Goal: Use online tool/utility: Use online tool/utility

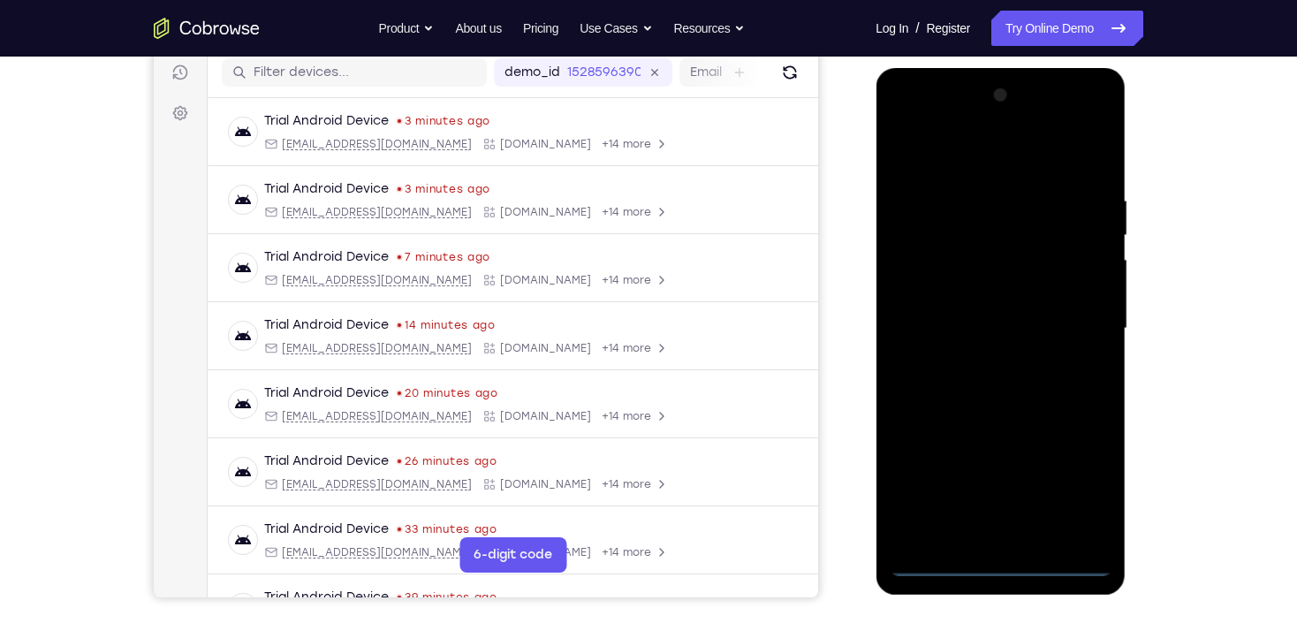
scroll to position [199, 0]
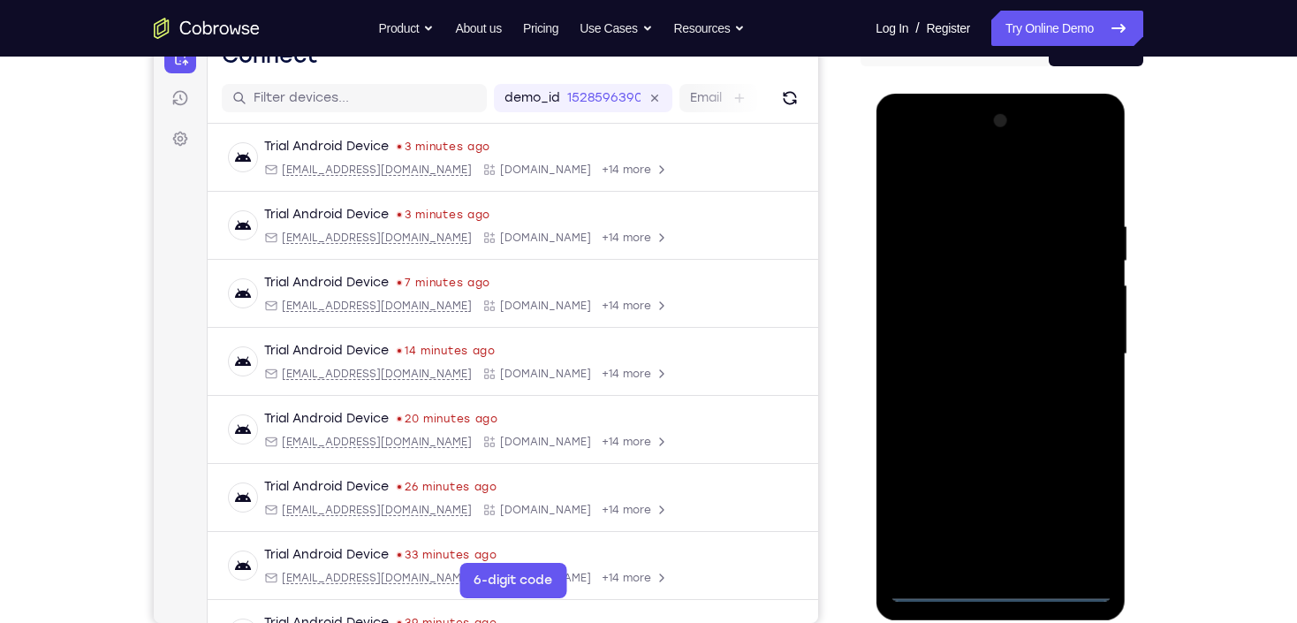
click at [1005, 597] on div at bounding box center [1000, 354] width 223 height 495
click at [1065, 512] on div at bounding box center [1000, 354] width 223 height 495
drag, startPoint x: 954, startPoint y: 173, endPoint x: 1891, endPoint y: 95, distance: 939.7
click at [954, 173] on div at bounding box center [1000, 354] width 223 height 495
click at [1077, 346] on div at bounding box center [1000, 354] width 223 height 495
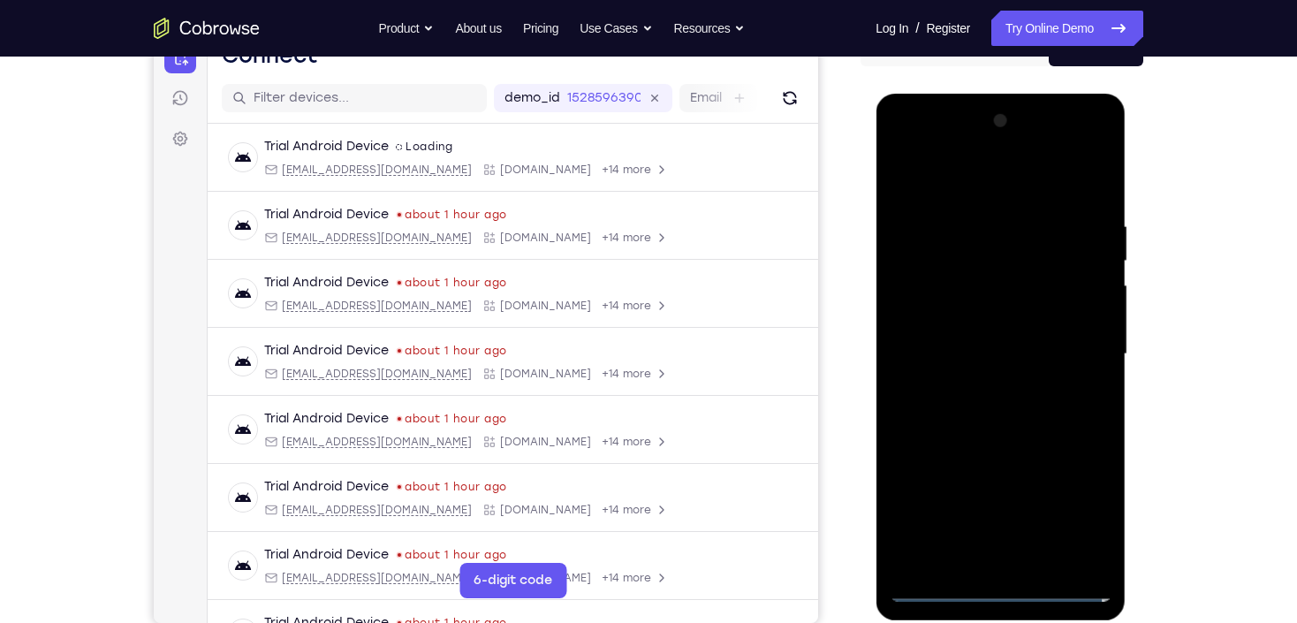
click at [1090, 438] on div at bounding box center [1000, 354] width 223 height 495
click at [977, 391] on div at bounding box center [1000, 354] width 223 height 495
click at [994, 335] on div at bounding box center [1000, 354] width 223 height 495
click at [1000, 322] on div at bounding box center [1000, 354] width 223 height 495
click at [1035, 351] on div at bounding box center [1000, 354] width 223 height 495
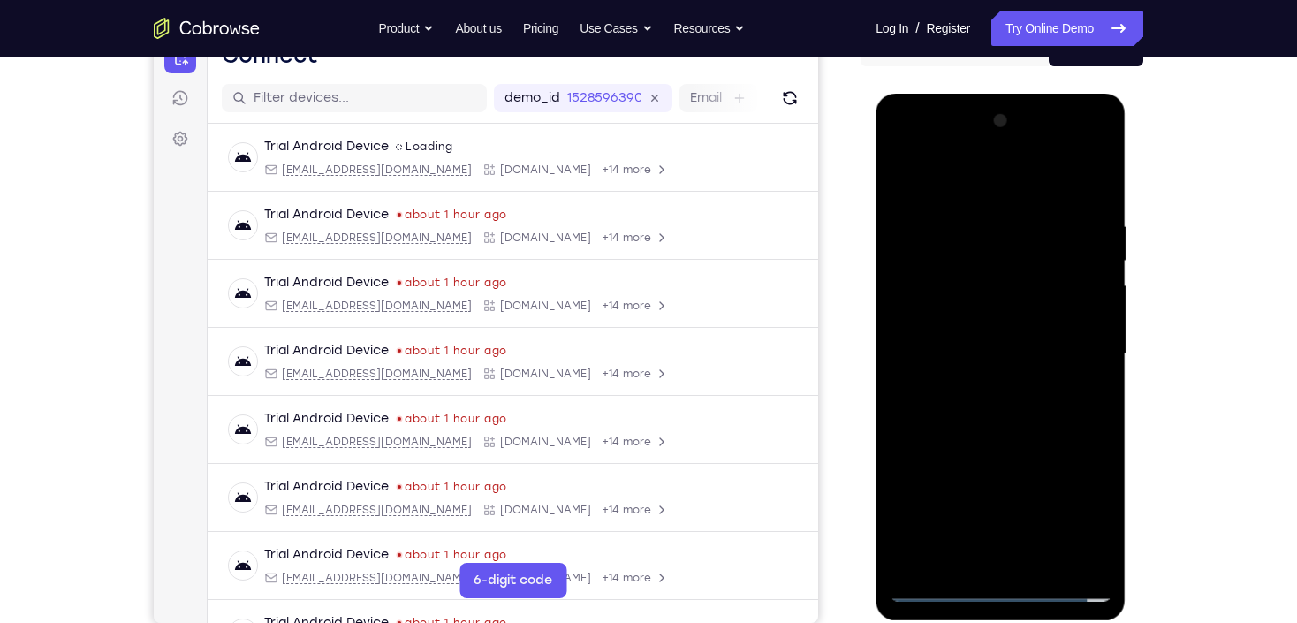
click at [1027, 404] on div at bounding box center [1000, 354] width 223 height 495
click at [981, 220] on div at bounding box center [1000, 354] width 223 height 495
click at [1094, 194] on div at bounding box center [1000, 354] width 223 height 495
click at [1098, 201] on div at bounding box center [1000, 354] width 223 height 495
click at [980, 216] on div at bounding box center [1000, 354] width 223 height 495
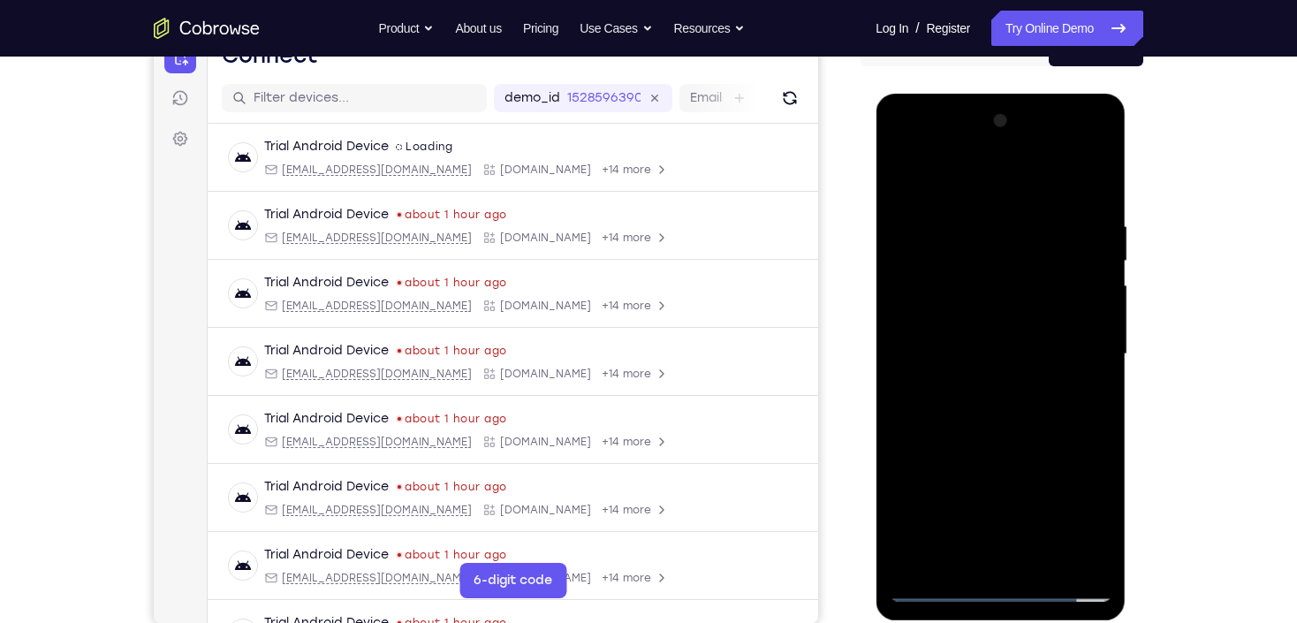
click at [1079, 265] on div at bounding box center [1000, 354] width 223 height 495
click at [1094, 321] on div at bounding box center [1000, 354] width 223 height 495
click at [1088, 320] on div at bounding box center [1000, 354] width 223 height 495
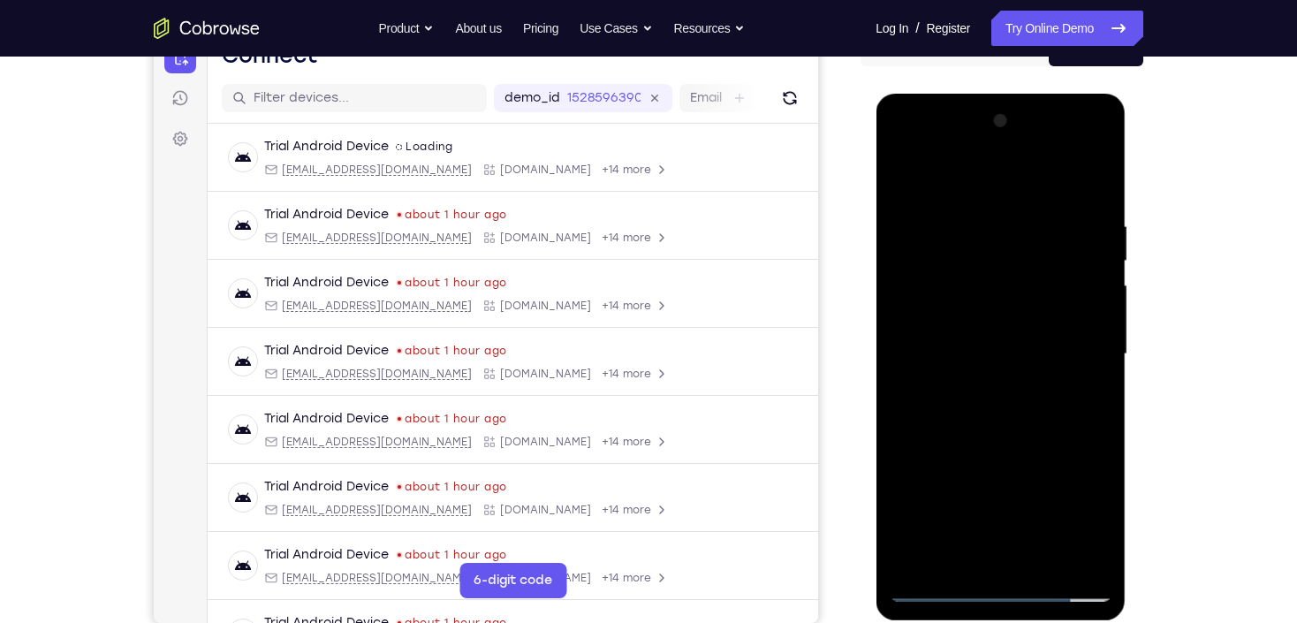
click at [1088, 320] on div at bounding box center [1000, 354] width 223 height 495
click at [898, 329] on div at bounding box center [1000, 354] width 223 height 495
click at [967, 286] on div at bounding box center [1000, 354] width 223 height 495
click at [992, 327] on div at bounding box center [1000, 354] width 223 height 495
click at [1070, 203] on div at bounding box center [1000, 354] width 223 height 495
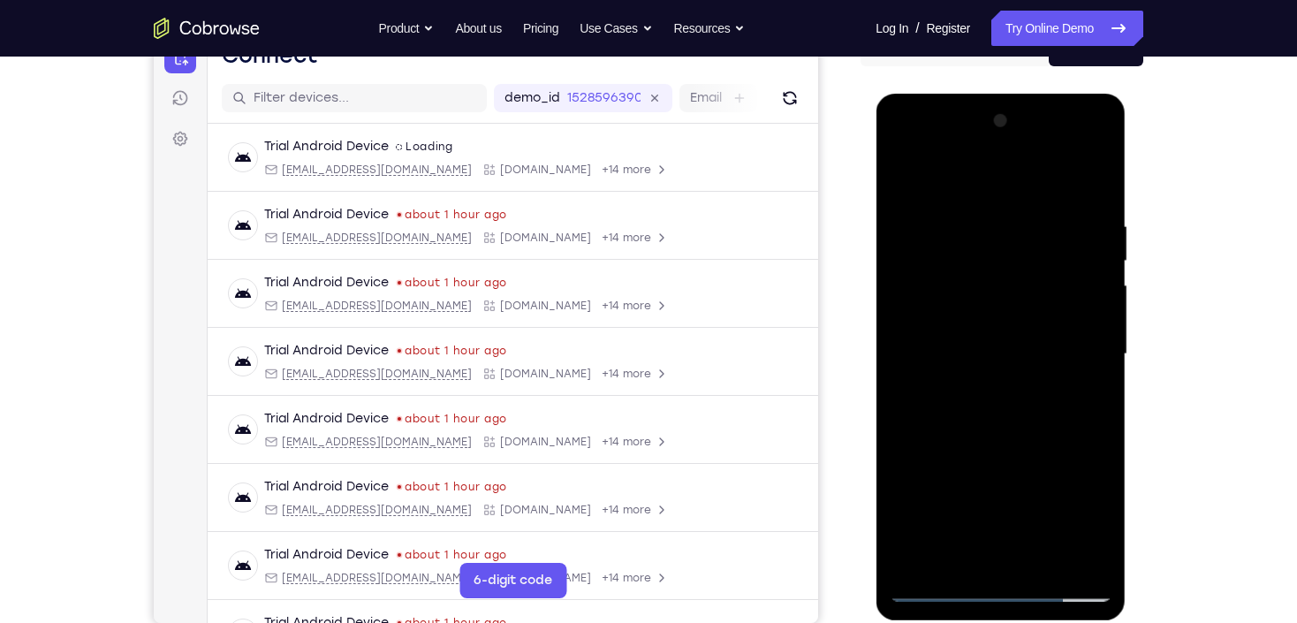
click at [1006, 344] on div at bounding box center [1000, 354] width 223 height 495
click at [964, 222] on div at bounding box center [1000, 354] width 223 height 495
click at [1009, 233] on div at bounding box center [1000, 354] width 223 height 495
click at [1042, 562] on div at bounding box center [1000, 354] width 223 height 495
click at [997, 451] on div at bounding box center [1000, 354] width 223 height 495
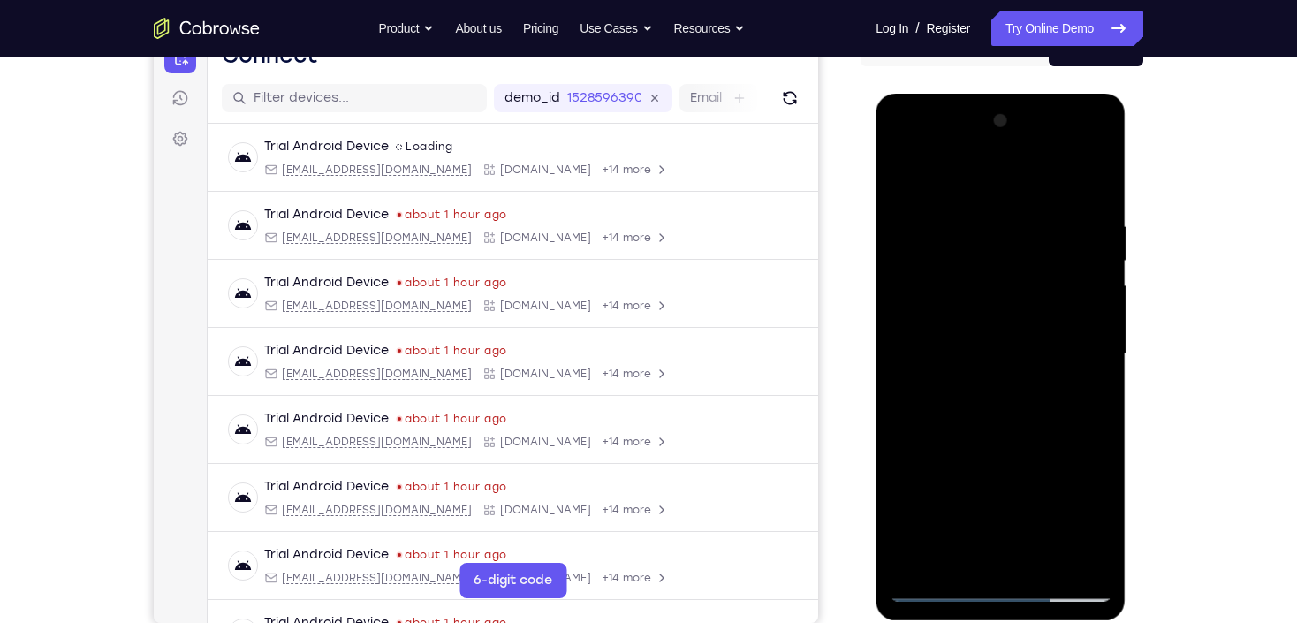
click at [910, 178] on div at bounding box center [1000, 354] width 223 height 495
drag, startPoint x: 1048, startPoint y: 401, endPoint x: 1049, endPoint y: 279, distance: 121.9
click at [1049, 279] on div at bounding box center [1000, 354] width 223 height 495
click at [1096, 410] on div at bounding box center [1000, 354] width 223 height 495
click at [1100, 254] on div at bounding box center [1000, 354] width 223 height 495
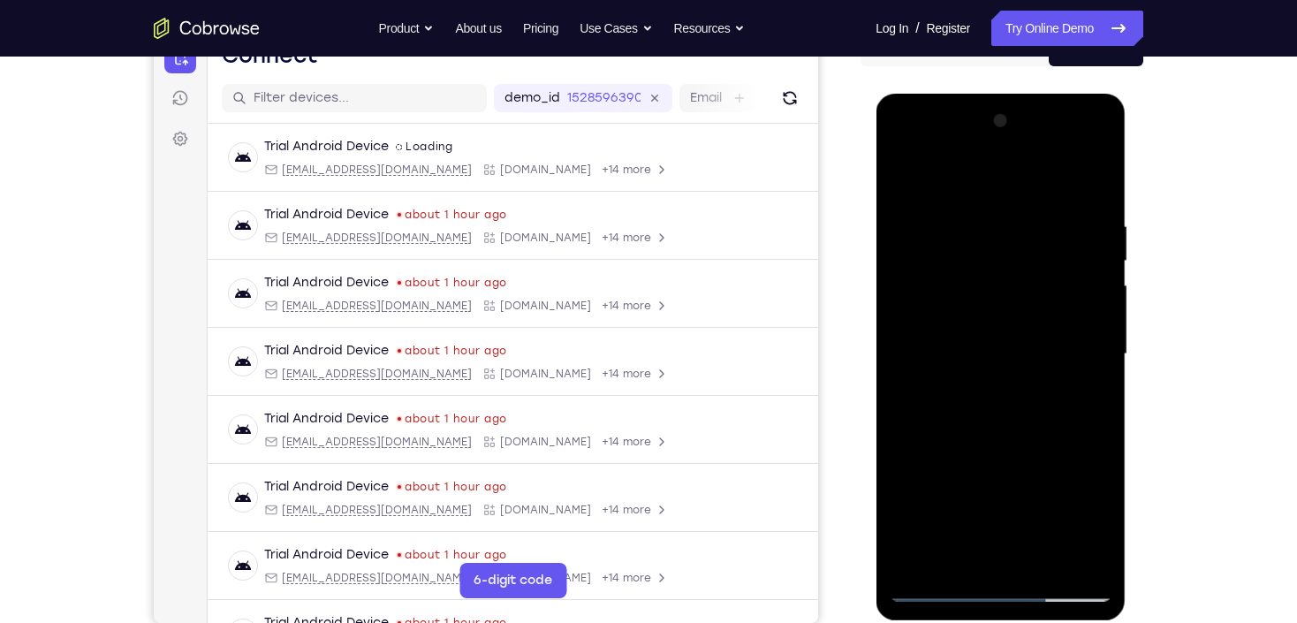
drag, startPoint x: 963, startPoint y: 223, endPoint x: 946, endPoint y: 441, distance: 218.9
click at [946, 441] on div at bounding box center [1000, 354] width 223 height 495
click at [969, 201] on div at bounding box center [1000, 354] width 223 height 495
click at [1070, 315] on div at bounding box center [1000, 354] width 223 height 495
click at [923, 333] on div at bounding box center [1000, 354] width 223 height 495
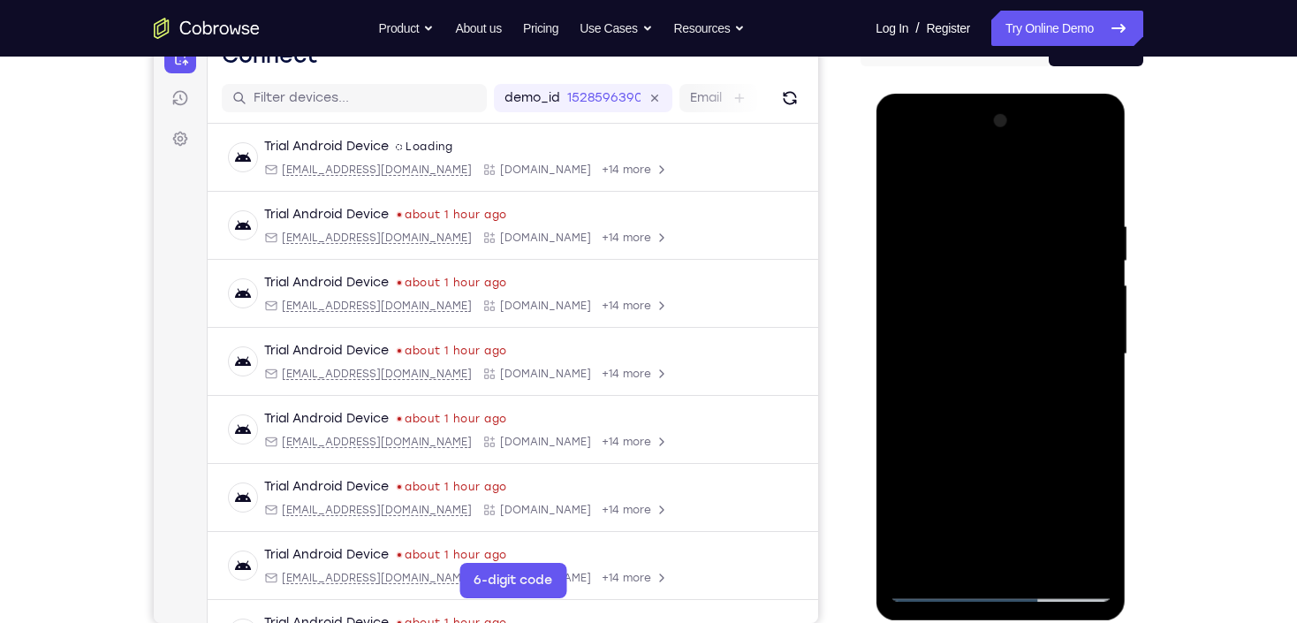
click at [928, 331] on div at bounding box center [1000, 354] width 223 height 495
click at [1099, 184] on div at bounding box center [1000, 354] width 223 height 495
drag, startPoint x: 985, startPoint y: 206, endPoint x: 977, endPoint y: 488, distance: 281.9
click at [977, 488] on div at bounding box center [1000, 354] width 223 height 495
click at [989, 217] on div at bounding box center [1000, 354] width 223 height 495
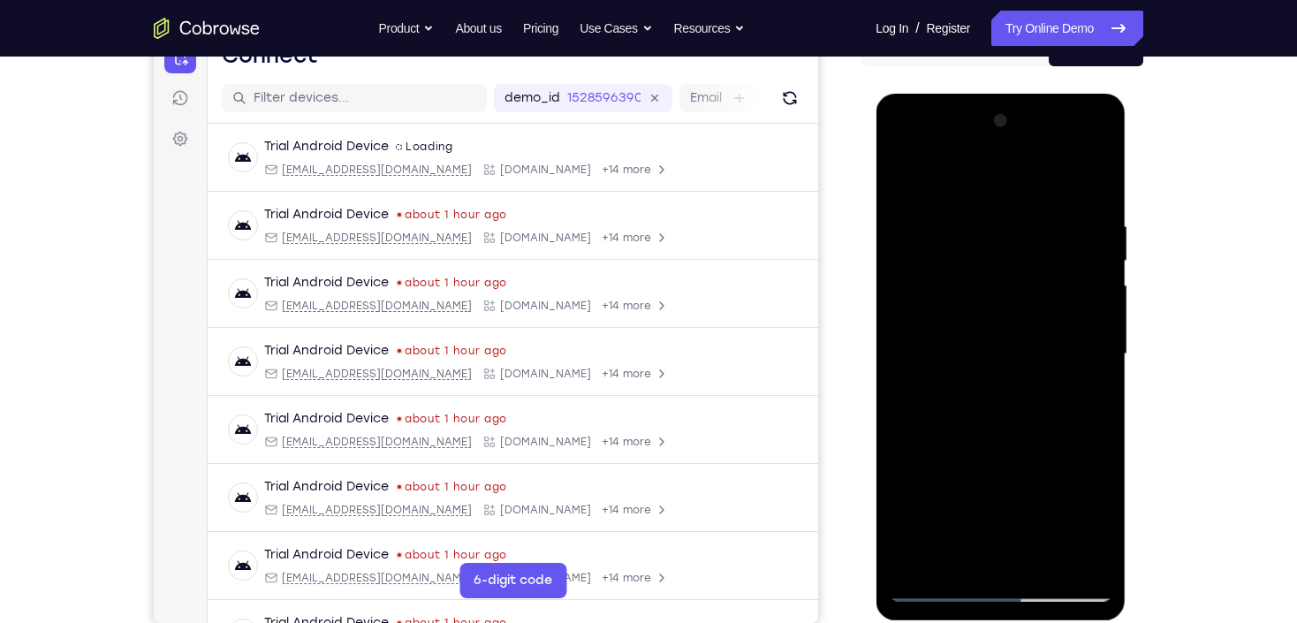
click at [981, 219] on div at bounding box center [1000, 354] width 223 height 495
click at [1082, 321] on div at bounding box center [1000, 354] width 223 height 495
click at [923, 360] on div at bounding box center [1000, 354] width 223 height 495
click at [922, 561] on div at bounding box center [1000, 354] width 223 height 495
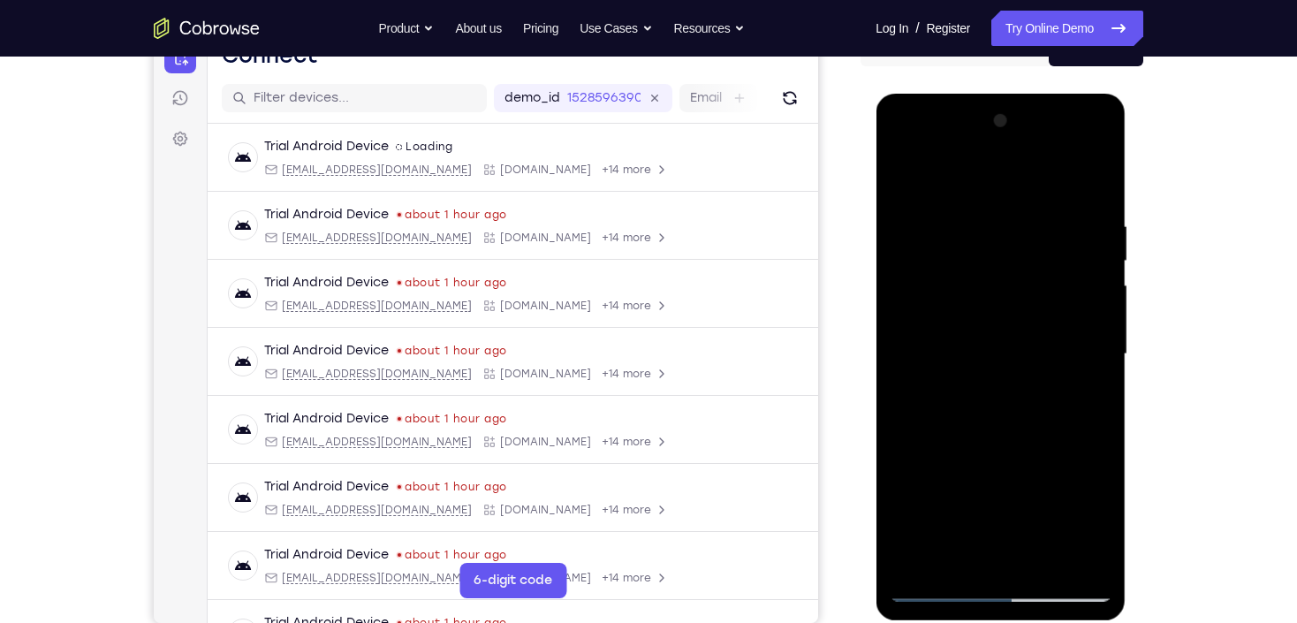
click at [934, 589] on div at bounding box center [1000, 354] width 223 height 495
click at [1094, 557] on div at bounding box center [1000, 354] width 223 height 495
click at [916, 183] on div at bounding box center [1000, 354] width 223 height 495
click at [1084, 390] on div at bounding box center [1000, 354] width 223 height 495
click at [910, 178] on div at bounding box center [1000, 354] width 223 height 495
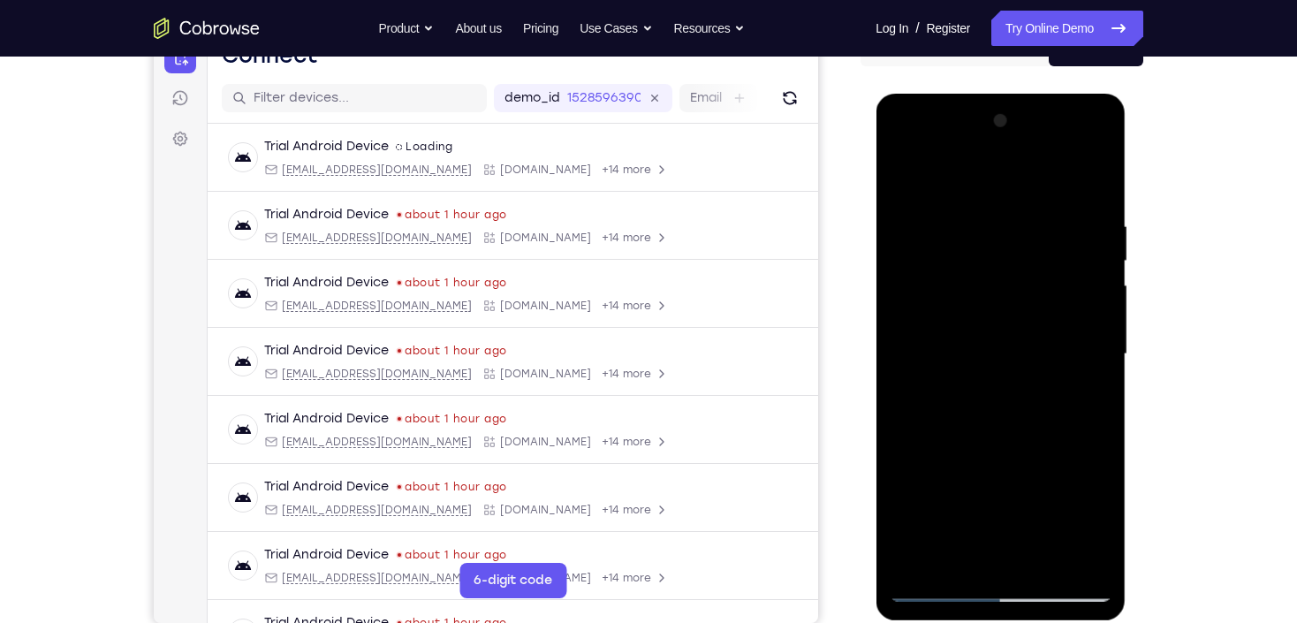
click at [978, 239] on div at bounding box center [1000, 354] width 223 height 495
click at [944, 562] on div at bounding box center [1000, 354] width 223 height 495
click at [986, 238] on div at bounding box center [1000, 354] width 223 height 495
click at [1039, 562] on div at bounding box center [1000, 354] width 223 height 495
click at [933, 590] on div at bounding box center [1000, 354] width 223 height 495
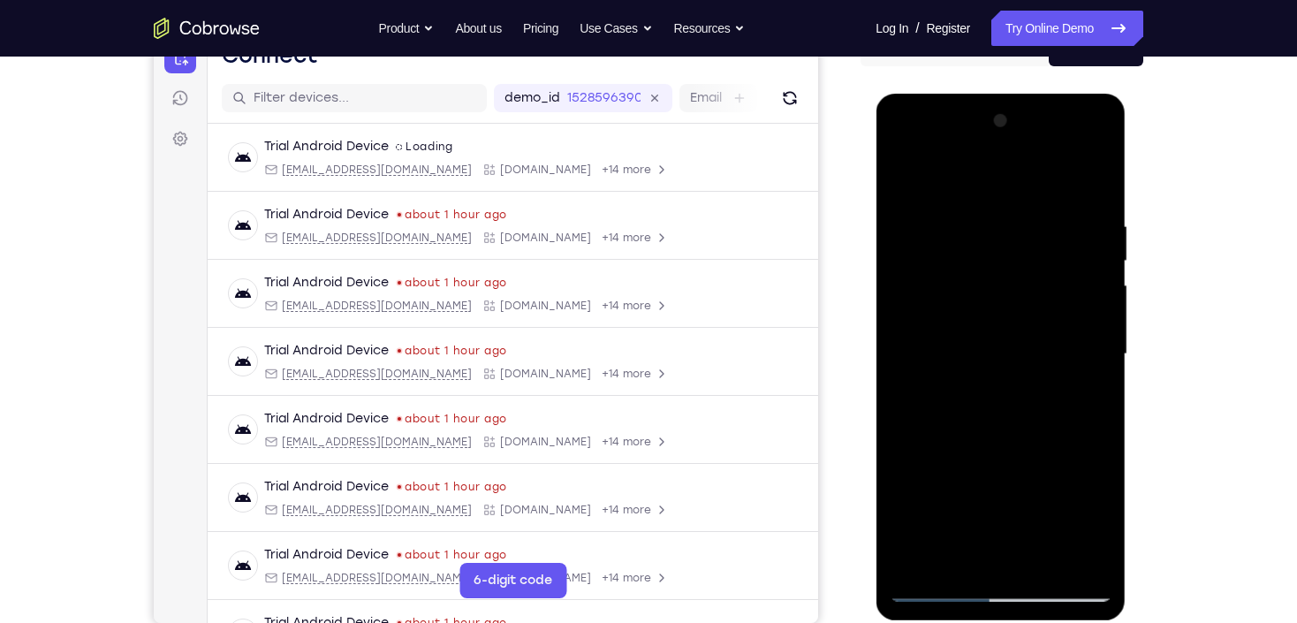
click at [919, 569] on div at bounding box center [1000, 354] width 223 height 495
click at [1039, 212] on div at bounding box center [1000, 354] width 223 height 495
click at [1095, 186] on div at bounding box center [1000, 354] width 223 height 495
drag, startPoint x: 1008, startPoint y: 209, endPoint x: 982, endPoint y: 472, distance: 263.6
click at [982, 472] on div at bounding box center [1000, 354] width 223 height 495
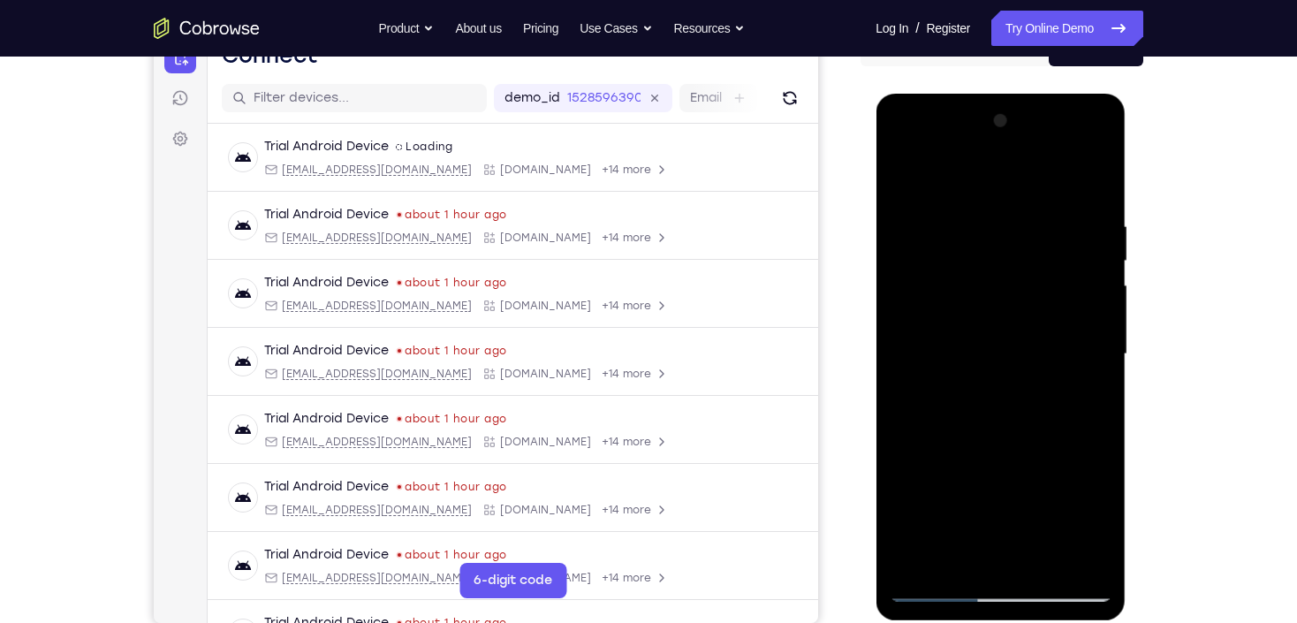
drag, startPoint x: 1050, startPoint y: 442, endPoint x: 1049, endPoint y: 345, distance: 97.2
click at [1049, 350] on div at bounding box center [1000, 354] width 223 height 495
click at [1102, 510] on div at bounding box center [1000, 354] width 223 height 495
click at [1105, 343] on div at bounding box center [1000, 354] width 223 height 495
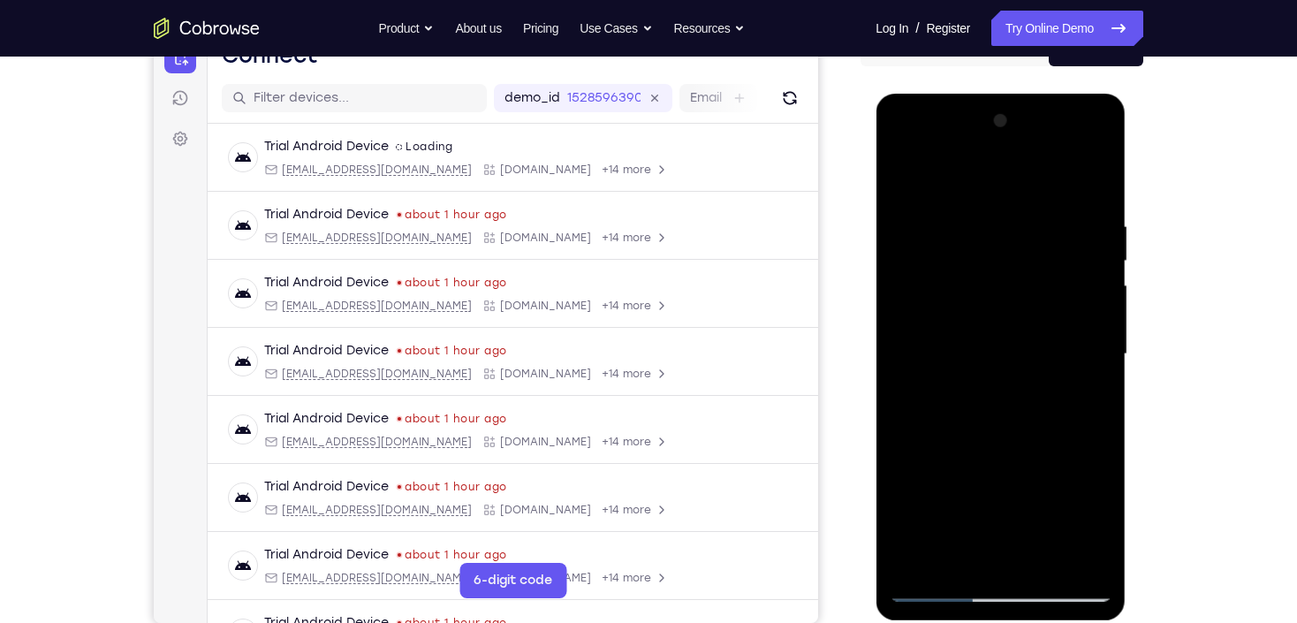
click at [903, 484] on div at bounding box center [1000, 354] width 223 height 495
click at [1101, 340] on div at bounding box center [1000, 354] width 223 height 495
drag, startPoint x: 981, startPoint y: 246, endPoint x: 1027, endPoint y: 474, distance: 233.6
click at [1020, 474] on div at bounding box center [1000, 354] width 223 height 495
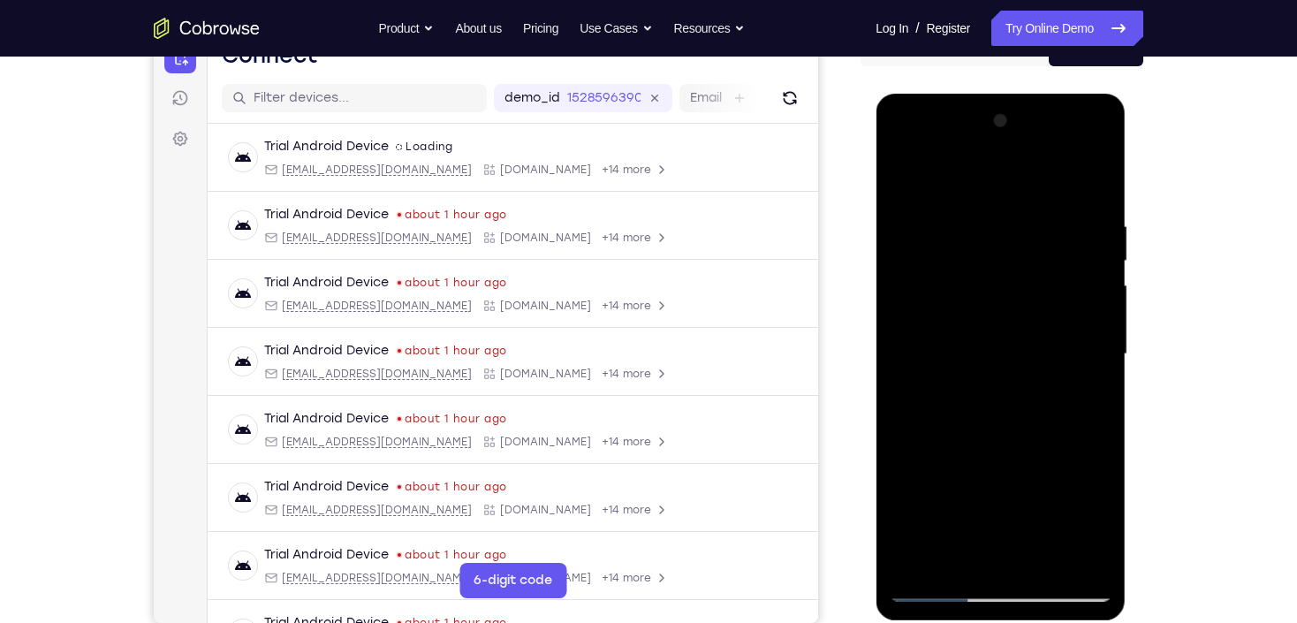
click at [967, 219] on div at bounding box center [1000, 354] width 223 height 495
click at [1100, 339] on div at bounding box center [1000, 354] width 223 height 495
click at [1094, 339] on div at bounding box center [1000, 354] width 223 height 495
click at [1089, 339] on div at bounding box center [1000, 354] width 223 height 495
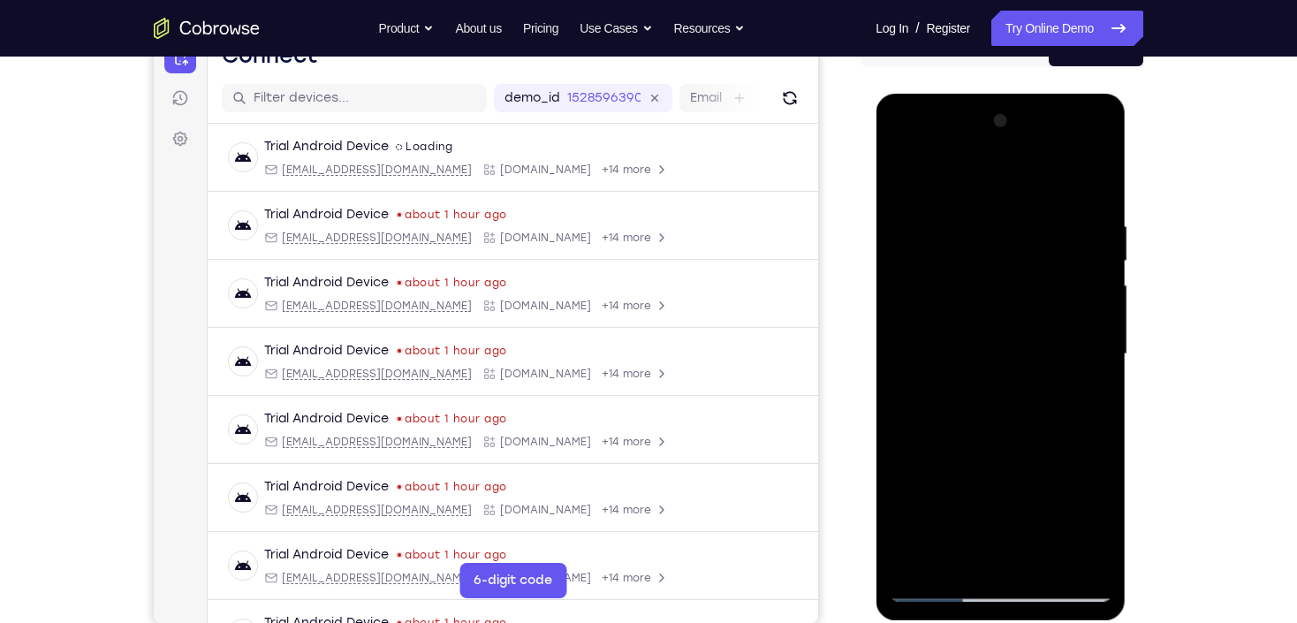
click at [1089, 339] on div at bounding box center [1000, 354] width 223 height 495
click at [1088, 340] on div at bounding box center [1000, 354] width 223 height 495
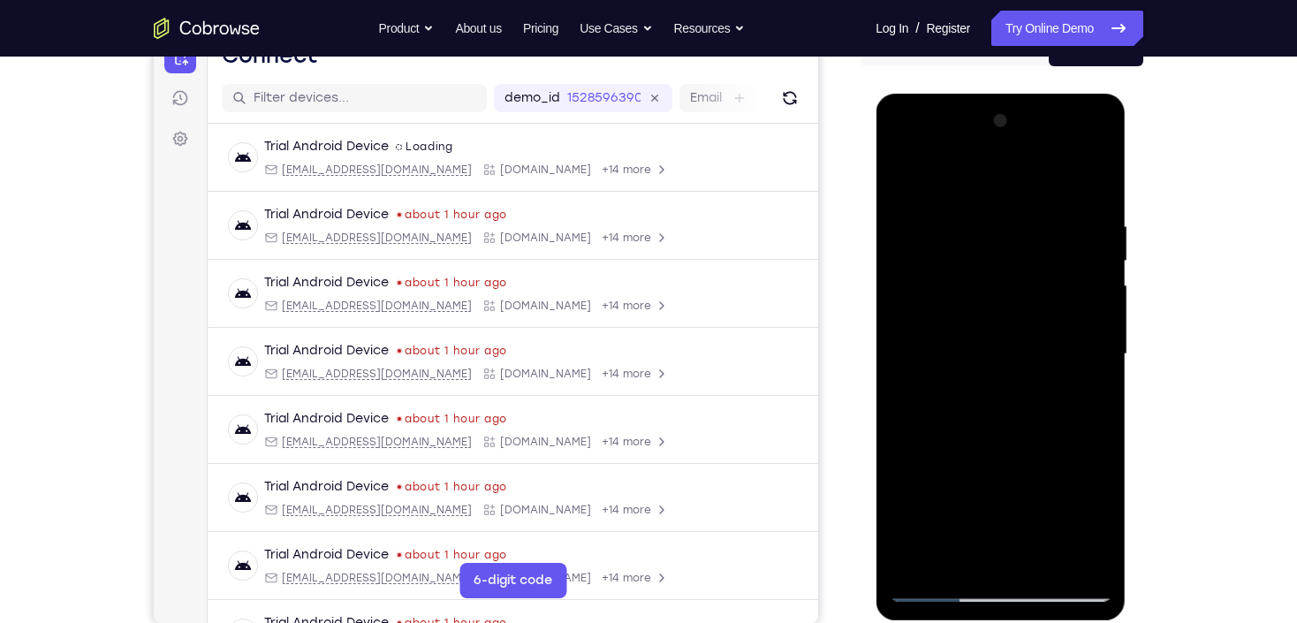
click at [923, 346] on div at bounding box center [1000, 354] width 223 height 495
click at [1071, 304] on div at bounding box center [1000, 354] width 223 height 495
click at [1098, 353] on div at bounding box center [1000, 354] width 223 height 495
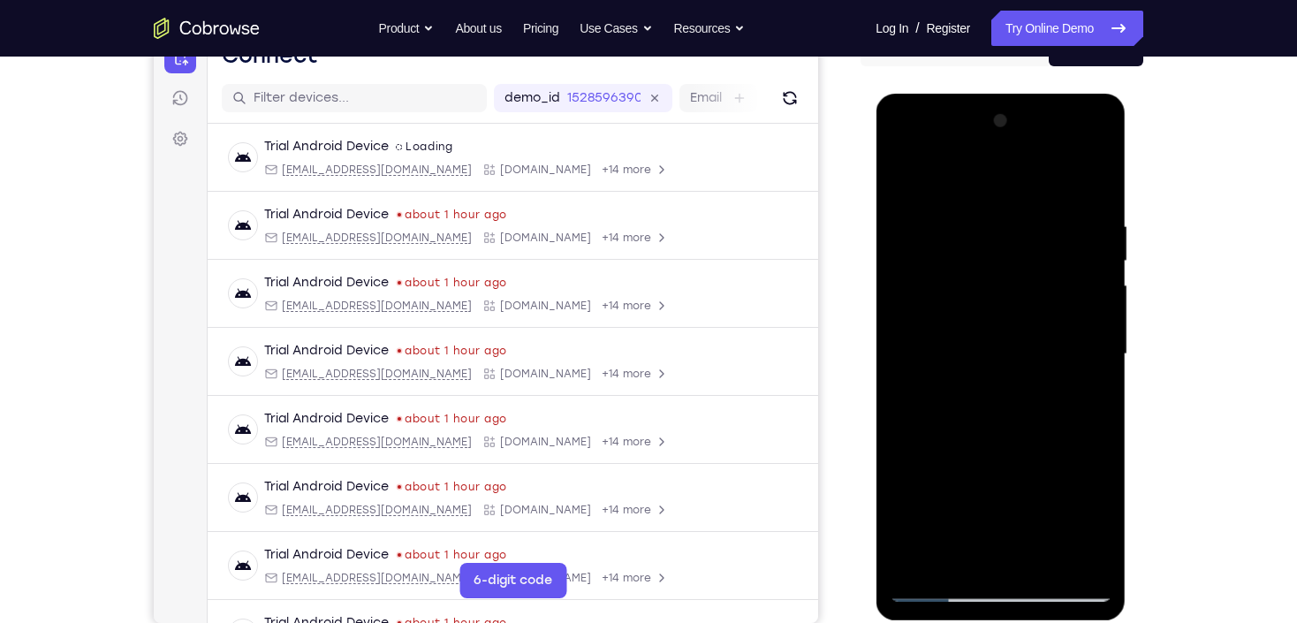
click at [1072, 337] on div at bounding box center [1000, 354] width 223 height 495
click at [1072, 556] on div at bounding box center [1000, 354] width 223 height 495
click at [1098, 190] on div at bounding box center [1000, 354] width 223 height 495
click at [1040, 558] on div at bounding box center [1000, 354] width 223 height 495
click at [901, 170] on div at bounding box center [1000, 354] width 223 height 495
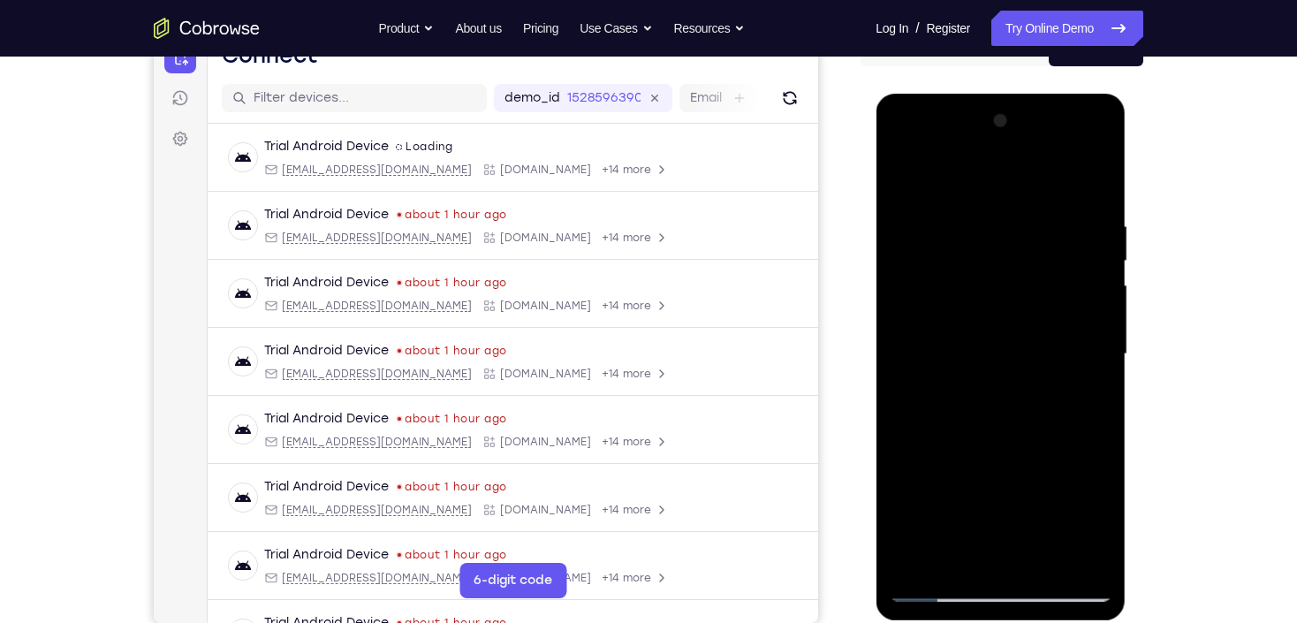
drag, startPoint x: 979, startPoint y: 223, endPoint x: 998, endPoint y: 594, distance: 371.6
click at [998, 594] on div at bounding box center [1000, 354] width 223 height 495
click at [1102, 438] on div at bounding box center [1000, 354] width 223 height 495
click at [978, 216] on div at bounding box center [1000, 354] width 223 height 495
click at [1076, 318] on div at bounding box center [1000, 354] width 223 height 495
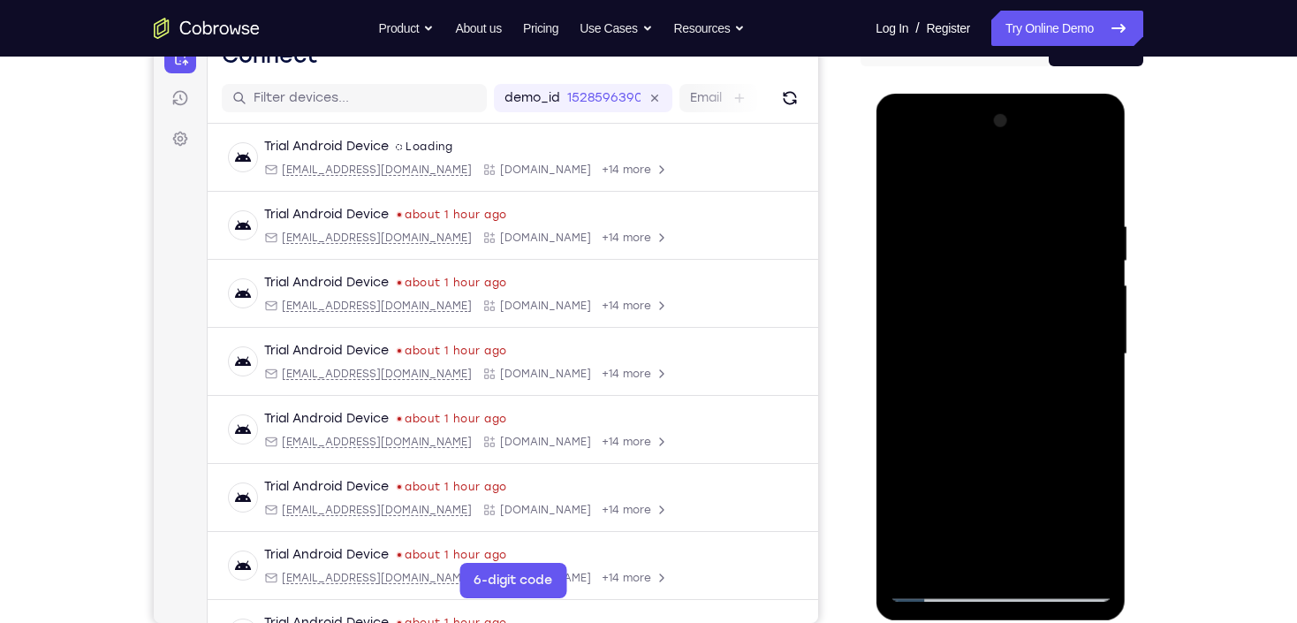
click at [910, 193] on div at bounding box center [1000, 354] width 223 height 495
drag, startPoint x: 985, startPoint y: 458, endPoint x: 1014, endPoint y: 248, distance: 211.4
click at [1014, 250] on div at bounding box center [1000, 354] width 223 height 495
click at [932, 403] on div at bounding box center [1000, 354] width 223 height 495
drag, startPoint x: 1009, startPoint y: 231, endPoint x: 1021, endPoint y: 423, distance: 192.1
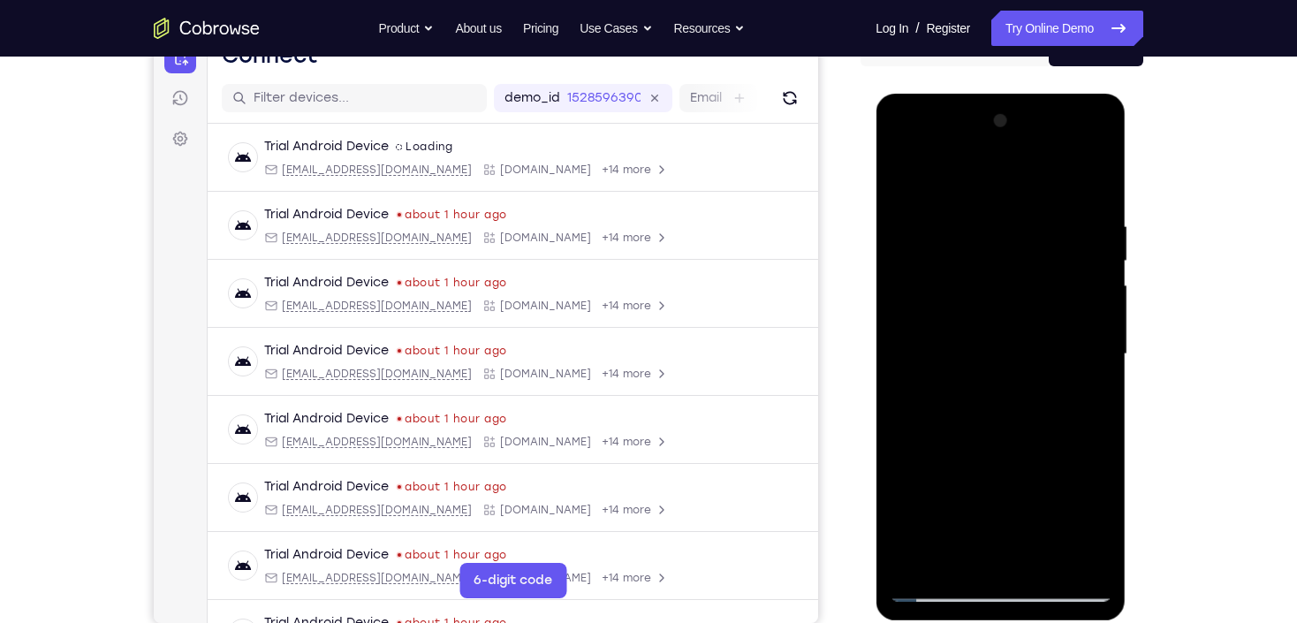
click at [986, 436] on div at bounding box center [1000, 354] width 223 height 495
click at [908, 511] on div at bounding box center [1000, 354] width 223 height 495
click at [1047, 565] on div at bounding box center [1000, 354] width 223 height 495
click at [988, 203] on div at bounding box center [1000, 354] width 223 height 495
click at [913, 205] on div at bounding box center [1000, 354] width 223 height 495
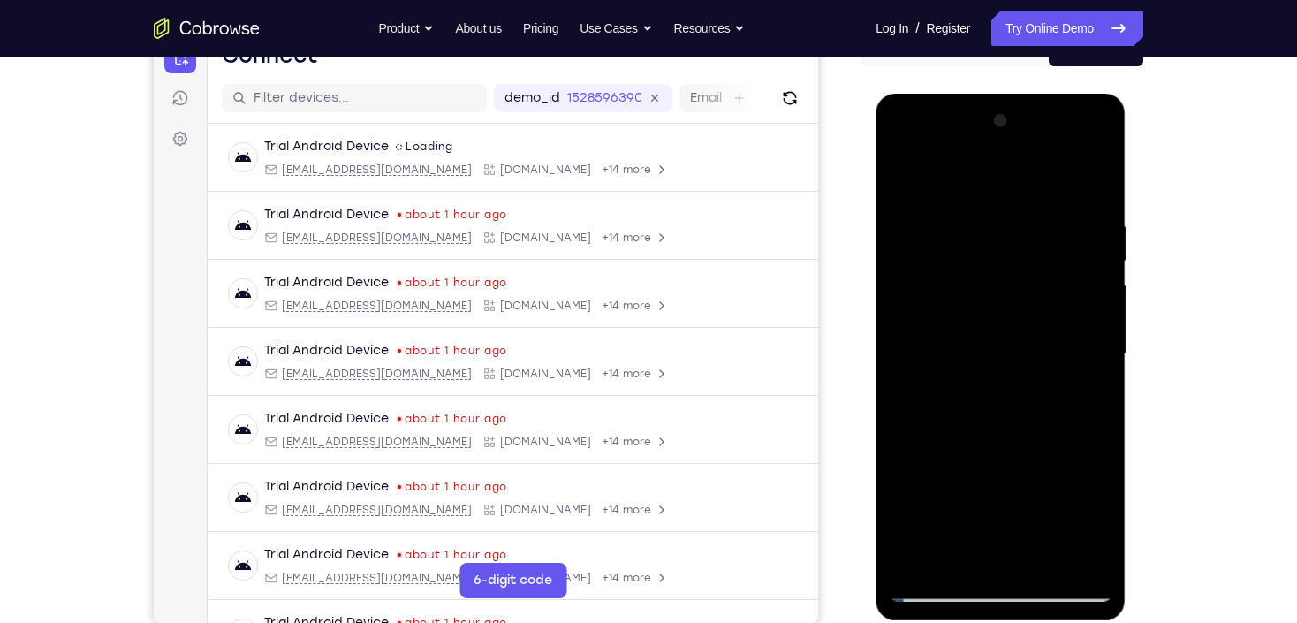
click at [1002, 198] on div at bounding box center [1000, 354] width 223 height 495
drag, startPoint x: 986, startPoint y: 523, endPoint x: 1009, endPoint y: 382, distance: 143.2
click at [1009, 382] on div at bounding box center [1000, 354] width 223 height 495
drag, startPoint x: 990, startPoint y: 390, endPoint x: 986, endPoint y: 537, distance: 147.6
click at [985, 540] on div at bounding box center [1000, 354] width 223 height 495
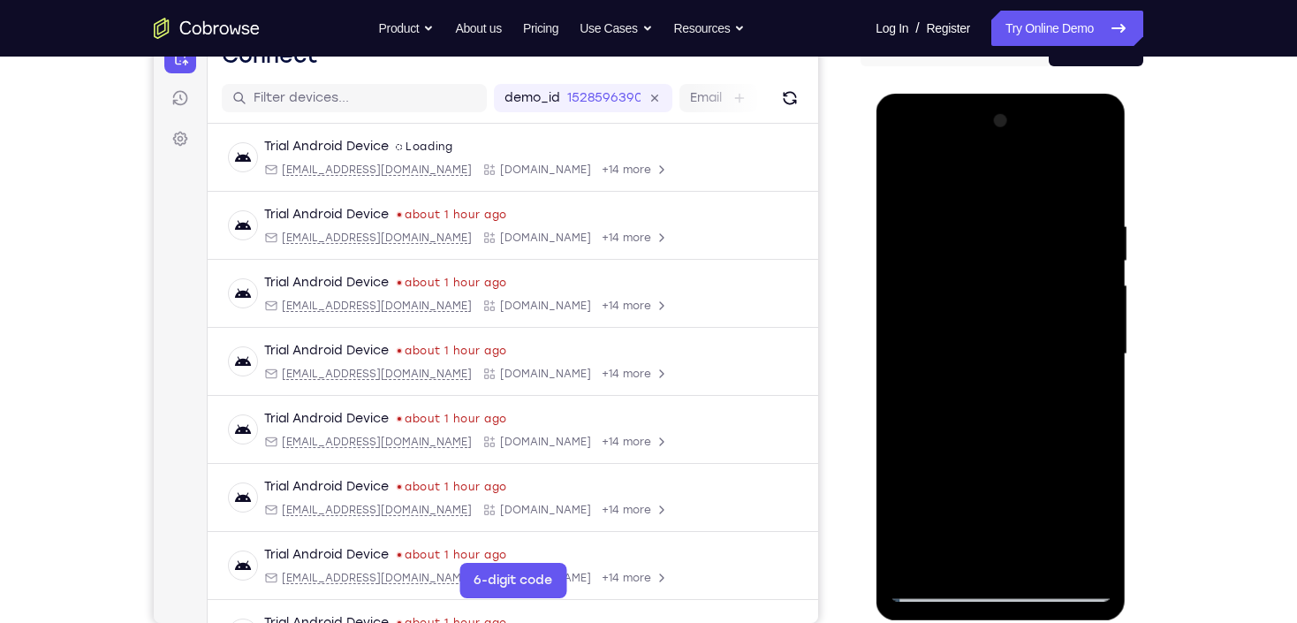
click at [922, 459] on div at bounding box center [1000, 354] width 223 height 495
click at [927, 177] on div at bounding box center [1000, 354] width 223 height 495
drag, startPoint x: 982, startPoint y: 377, endPoint x: 1004, endPoint y: 181, distance: 197.5
click at [1004, 184] on div at bounding box center [1000, 354] width 223 height 495
drag, startPoint x: 1044, startPoint y: 252, endPoint x: 1026, endPoint y: 130, distance: 123.3
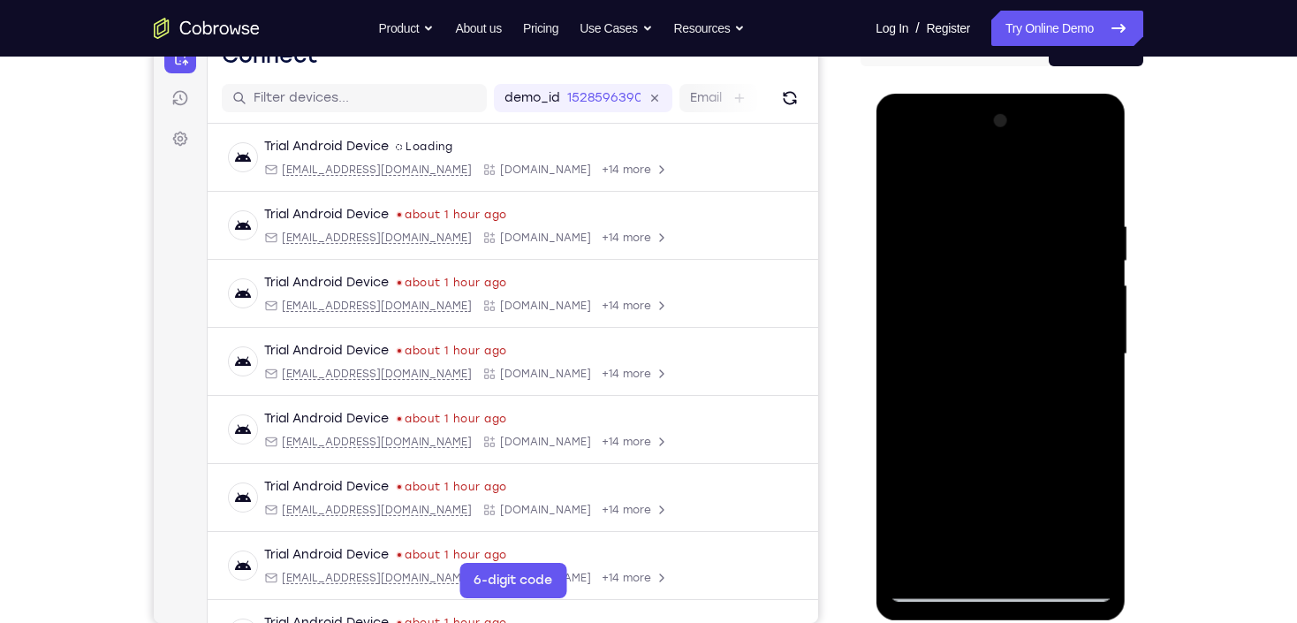
click at [1026, 130] on div at bounding box center [1000, 354] width 223 height 495
click at [904, 173] on div at bounding box center [1000, 354] width 223 height 495
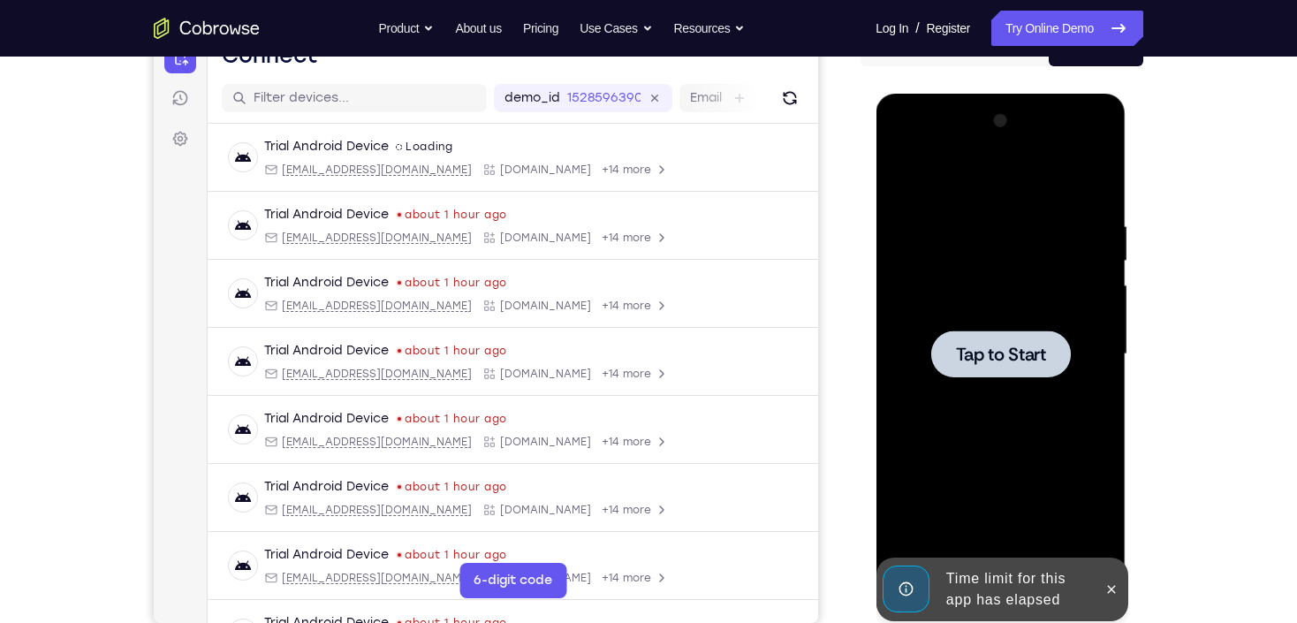
click at [1119, 601] on div at bounding box center [1110, 589] width 28 height 64
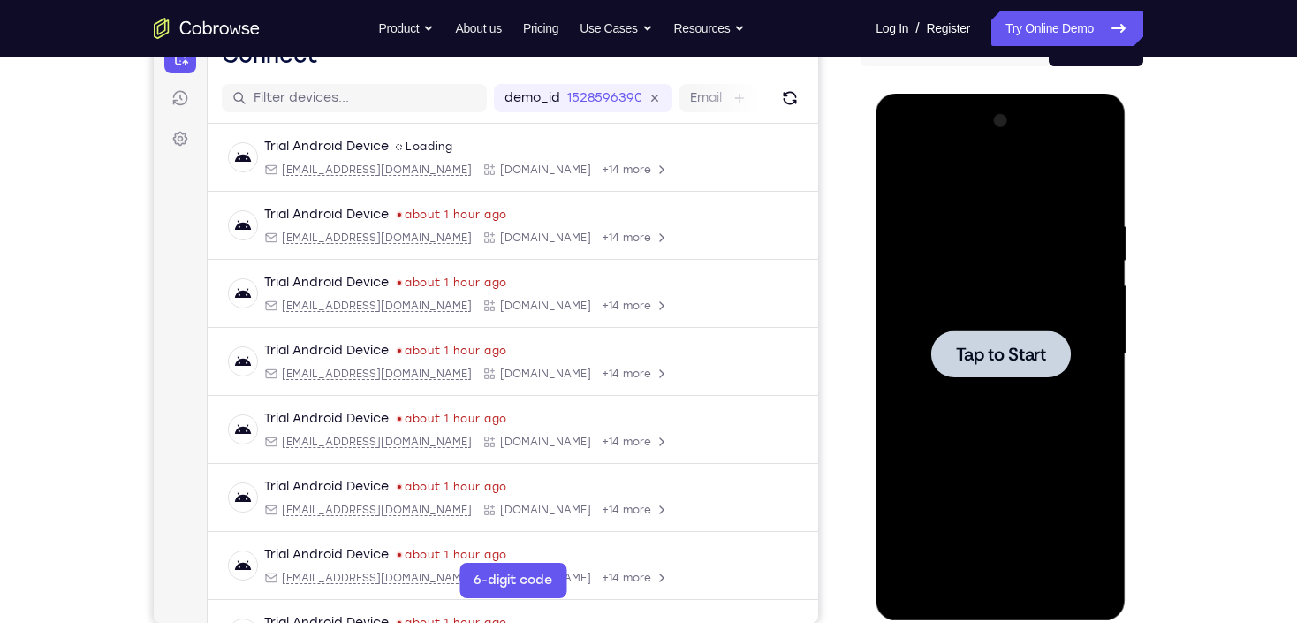
click at [1073, 303] on div at bounding box center [1000, 354] width 223 height 495
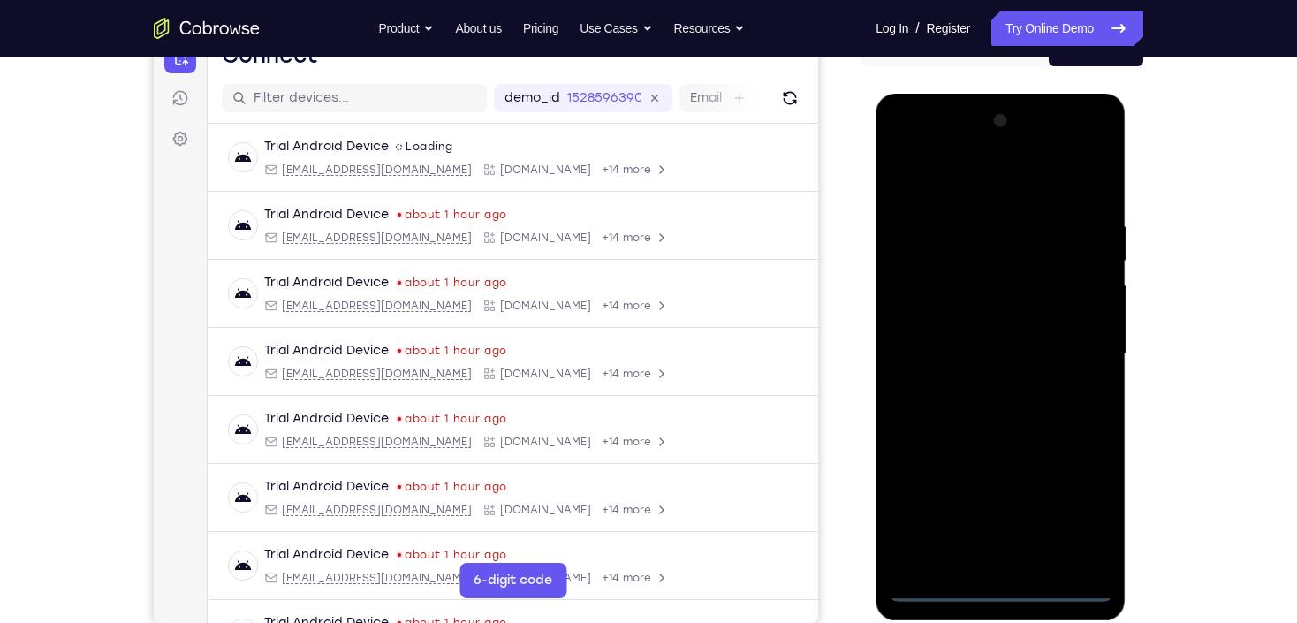
click at [992, 591] on div at bounding box center [1000, 354] width 223 height 495
click at [1001, 586] on div at bounding box center [1000, 354] width 223 height 495
click at [999, 589] on div at bounding box center [1000, 354] width 223 height 495
click at [1074, 519] on div at bounding box center [1000, 354] width 223 height 495
click at [994, 184] on div at bounding box center [1000, 354] width 223 height 495
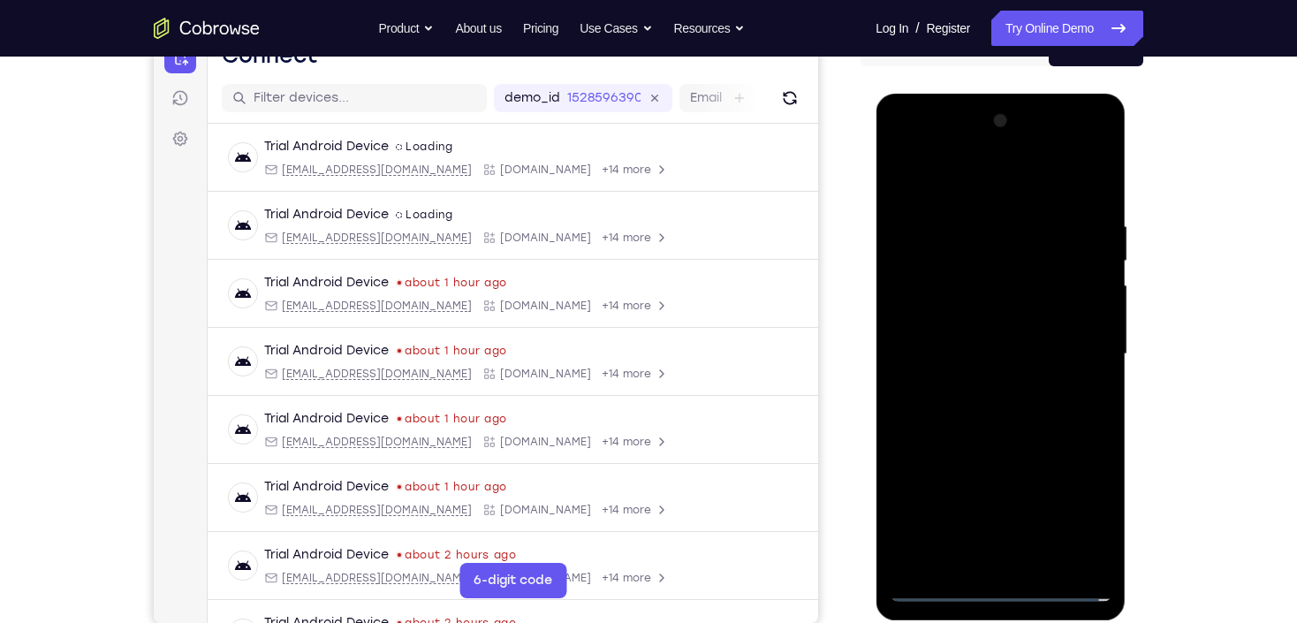
click at [1070, 350] on div at bounding box center [1000, 354] width 223 height 495
click at [985, 392] on div at bounding box center [1000, 354] width 223 height 495
click at [997, 329] on div at bounding box center [1000, 354] width 223 height 495
click at [1026, 316] on div at bounding box center [1000, 354] width 223 height 495
click at [997, 321] on div at bounding box center [1000, 354] width 223 height 495
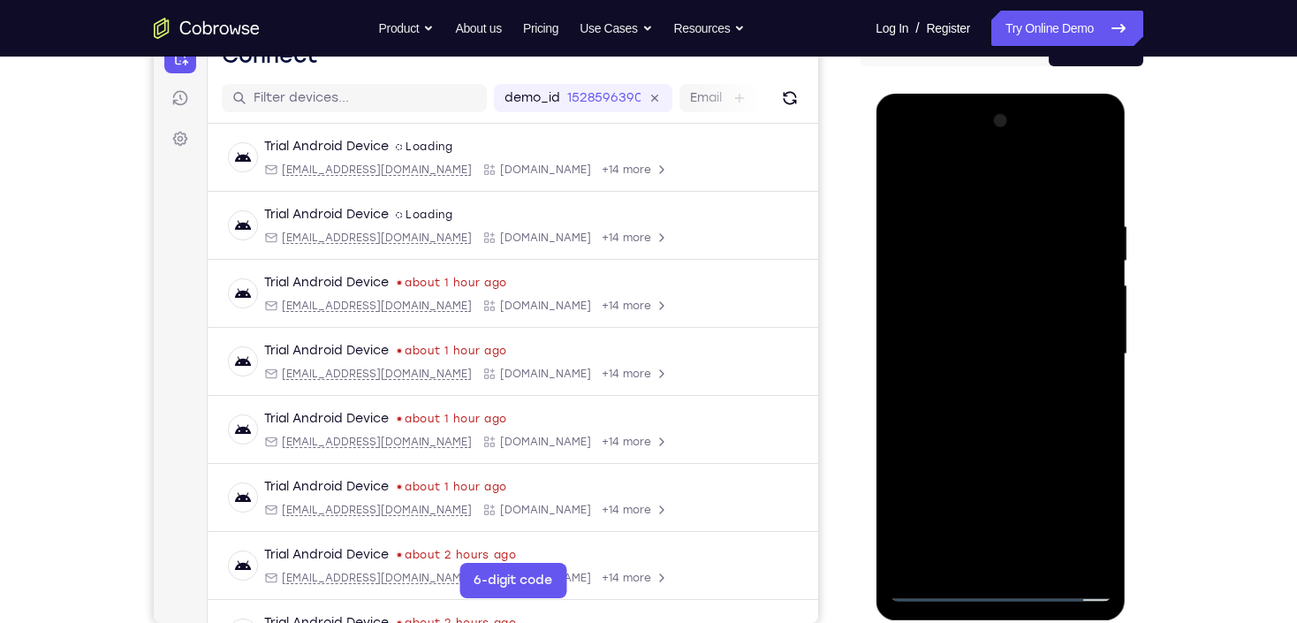
click at [982, 350] on div at bounding box center [1000, 354] width 223 height 495
click at [996, 413] on div at bounding box center [1000, 354] width 223 height 495
click at [999, 420] on div at bounding box center [1000, 354] width 223 height 495
click at [999, 415] on div at bounding box center [1000, 354] width 223 height 495
drag, startPoint x: 999, startPoint y: 415, endPoint x: 1409, endPoint y: 322, distance: 420.3
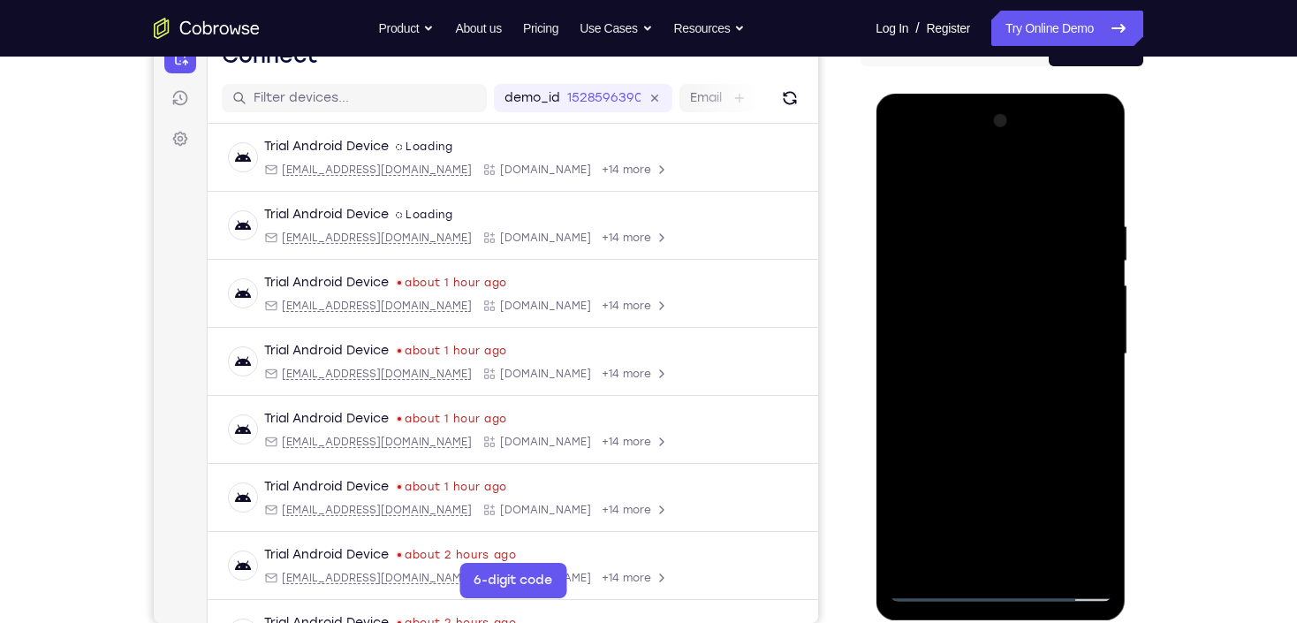
click at [999, 415] on div at bounding box center [1000, 354] width 223 height 495
click at [1101, 177] on div at bounding box center [1000, 354] width 223 height 495
click at [937, 224] on div at bounding box center [1000, 354] width 223 height 495
drag, startPoint x: 1016, startPoint y: 452, endPoint x: 996, endPoint y: 208, distance: 244.7
click at [996, 208] on div at bounding box center [1000, 354] width 223 height 495
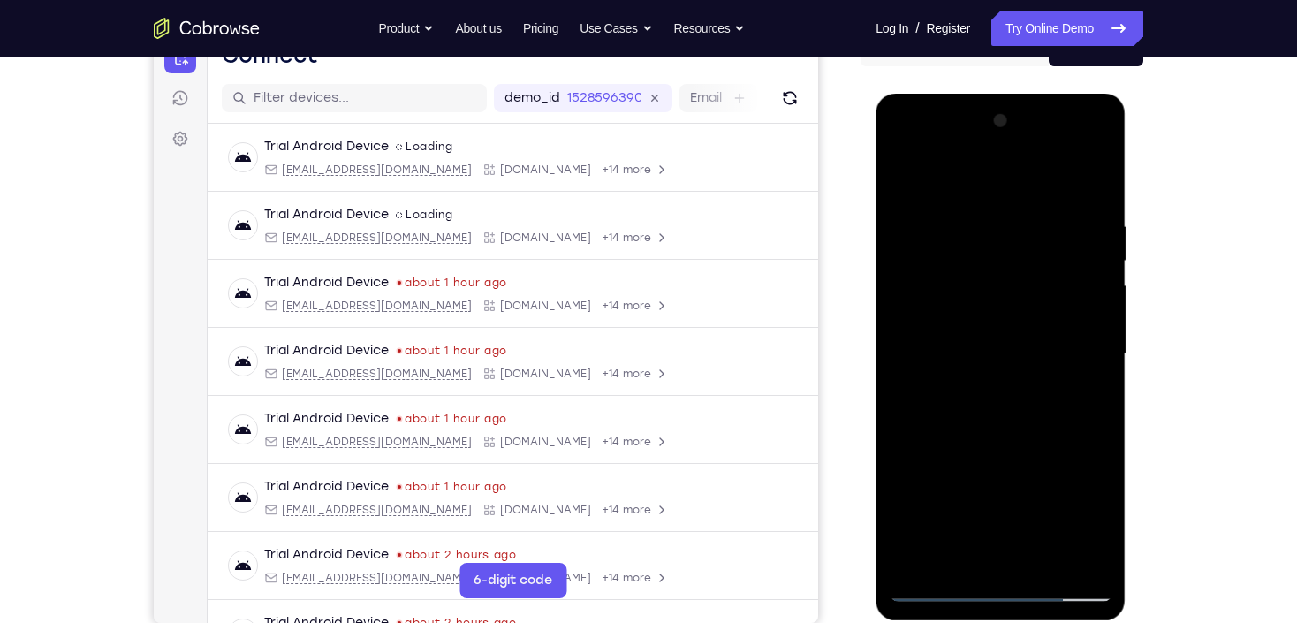
click at [906, 179] on div at bounding box center [1000, 354] width 223 height 495
click at [971, 433] on div at bounding box center [1000, 354] width 223 height 495
drag, startPoint x: 989, startPoint y: 466, endPoint x: 996, endPoint y: 260, distance: 206.0
click at [996, 254] on div at bounding box center [1000, 354] width 223 height 495
click at [949, 410] on div at bounding box center [1000, 354] width 223 height 495
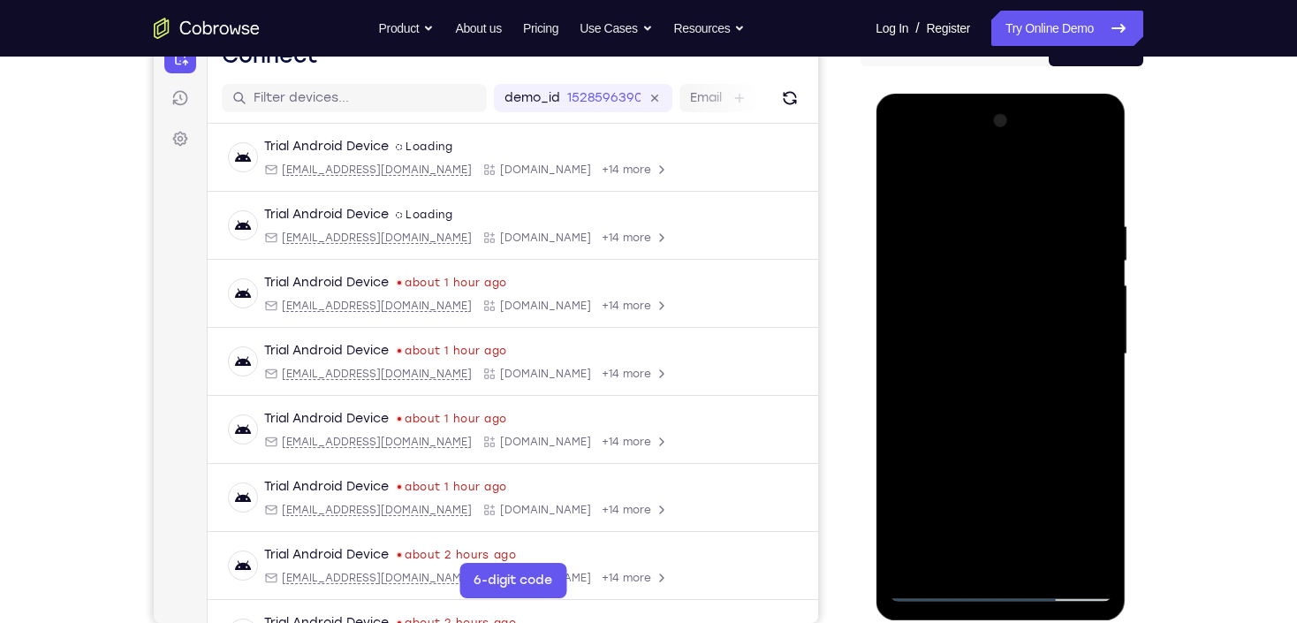
click at [906, 173] on div at bounding box center [1000, 354] width 223 height 495
click at [1104, 559] on div at bounding box center [1000, 354] width 223 height 495
click at [1096, 561] on div at bounding box center [1000, 354] width 223 height 495
click at [964, 572] on div at bounding box center [1000, 354] width 223 height 495
click at [959, 179] on div at bounding box center [1000, 354] width 223 height 495
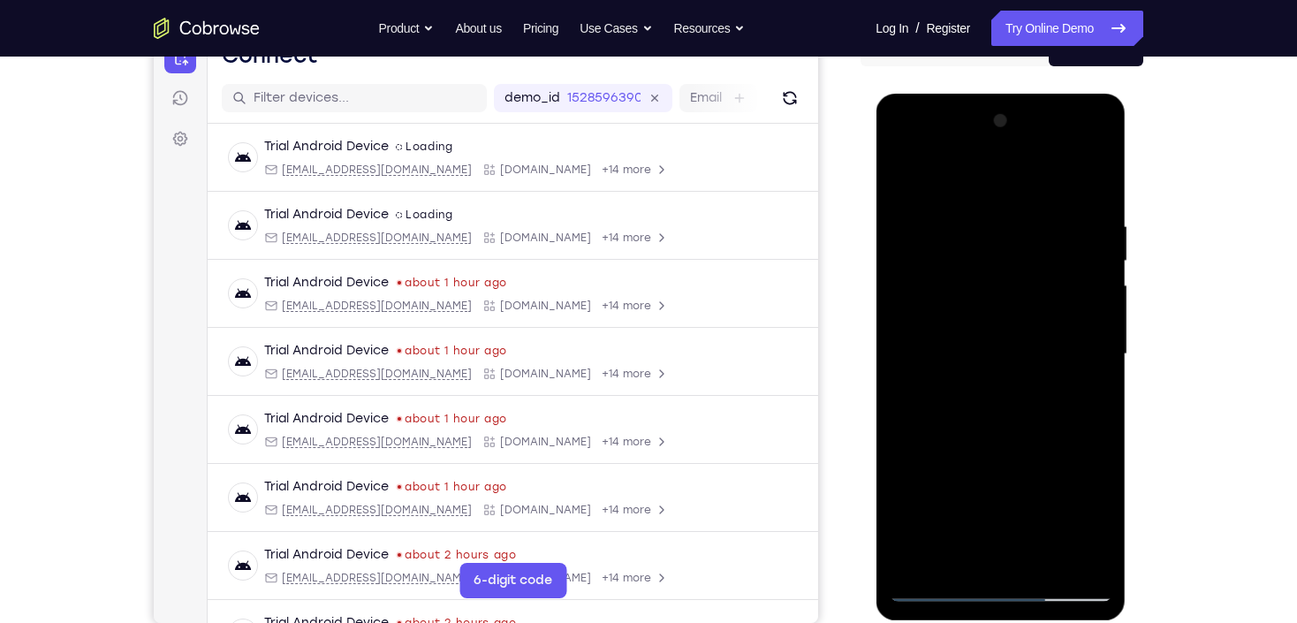
drag, startPoint x: 985, startPoint y: 212, endPoint x: 1004, endPoint y: 333, distance: 122.4
click at [1004, 333] on div at bounding box center [1000, 354] width 223 height 495
click at [978, 231] on div at bounding box center [1000, 354] width 223 height 495
drag, startPoint x: 992, startPoint y: 498, endPoint x: 1010, endPoint y: 216, distance: 283.3
click at [1010, 216] on div at bounding box center [1000, 354] width 223 height 495
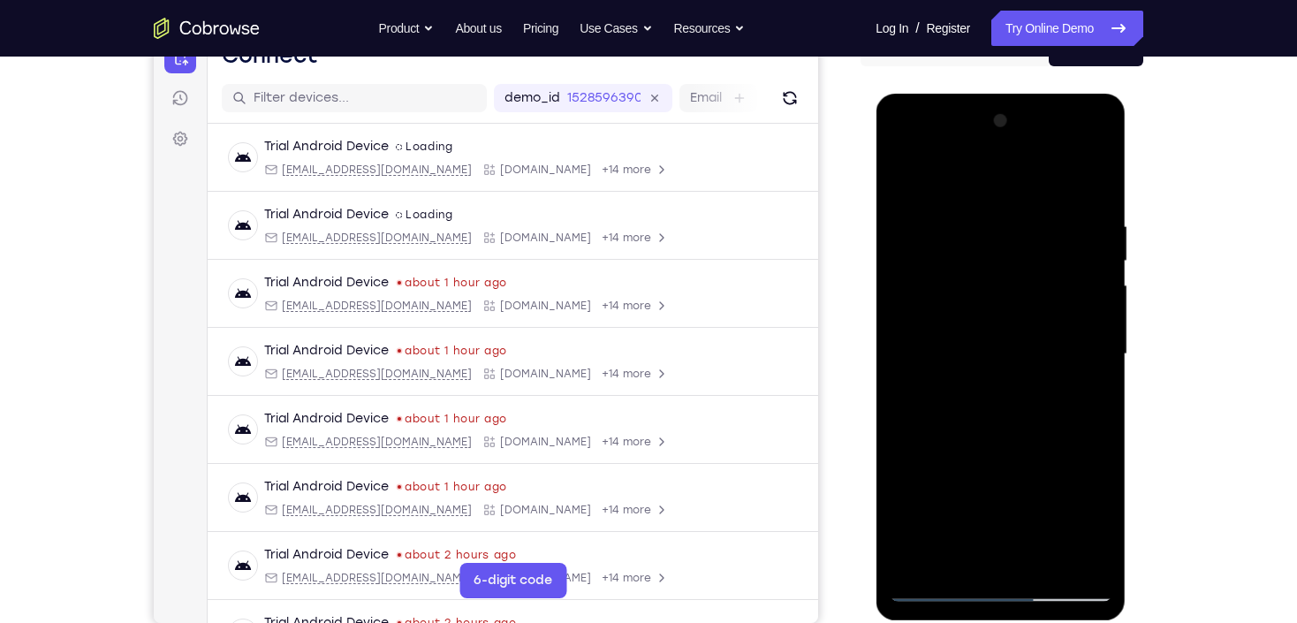
drag, startPoint x: 1001, startPoint y: 318, endPoint x: 1018, endPoint y: 191, distance: 128.3
click at [1018, 195] on div at bounding box center [1000, 354] width 223 height 495
drag, startPoint x: 997, startPoint y: 272, endPoint x: 1020, endPoint y: 175, distance: 99.9
click at [1020, 176] on div at bounding box center [1000, 354] width 223 height 495
drag, startPoint x: 985, startPoint y: 443, endPoint x: 1010, endPoint y: 206, distance: 238.1
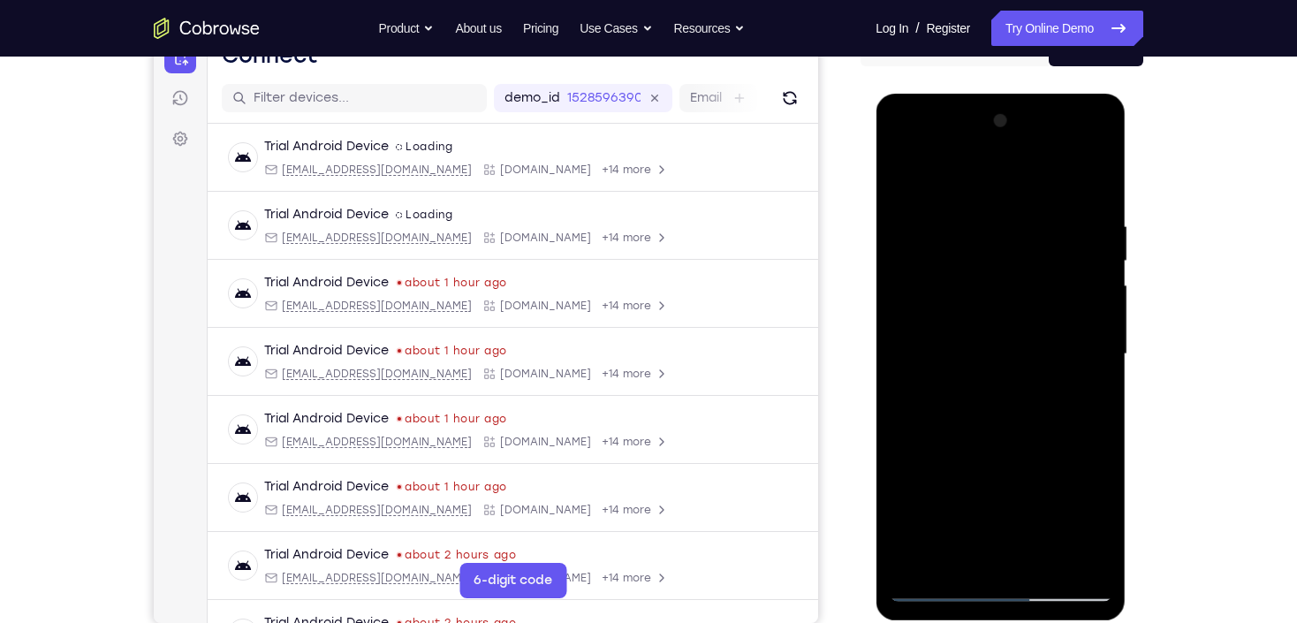
click at [1010, 208] on div at bounding box center [1000, 354] width 223 height 495
drag, startPoint x: 1010, startPoint y: 450, endPoint x: 1039, endPoint y: 196, distance: 255.2
click at [1039, 196] on div at bounding box center [1000, 354] width 223 height 495
drag, startPoint x: 1001, startPoint y: 449, endPoint x: 1009, endPoint y: 225, distance: 223.7
click at [1009, 225] on div at bounding box center [1000, 354] width 223 height 495
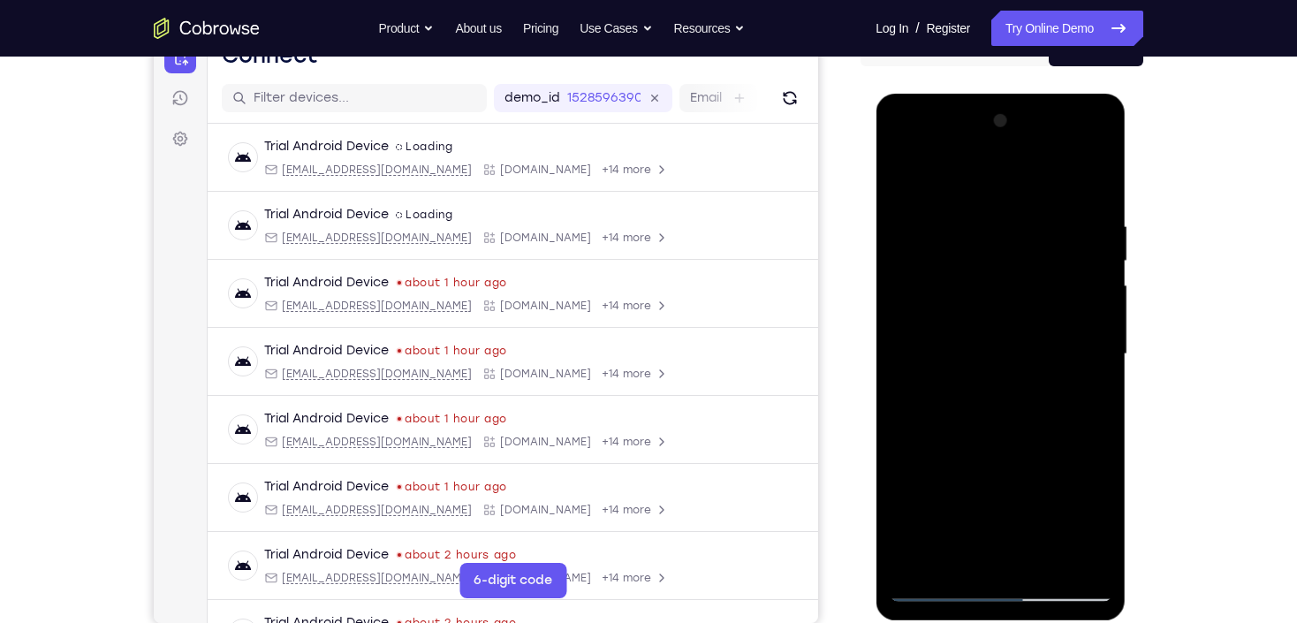
drag, startPoint x: 1017, startPoint y: 425, endPoint x: 1031, endPoint y: 223, distance: 202.8
click at [1031, 223] on div at bounding box center [1000, 354] width 223 height 495
drag, startPoint x: 1019, startPoint y: 435, endPoint x: 1032, endPoint y: 250, distance: 185.1
click at [1032, 251] on div at bounding box center [1000, 354] width 223 height 495
drag, startPoint x: 1012, startPoint y: 281, endPoint x: 1012, endPoint y: 223, distance: 58.3
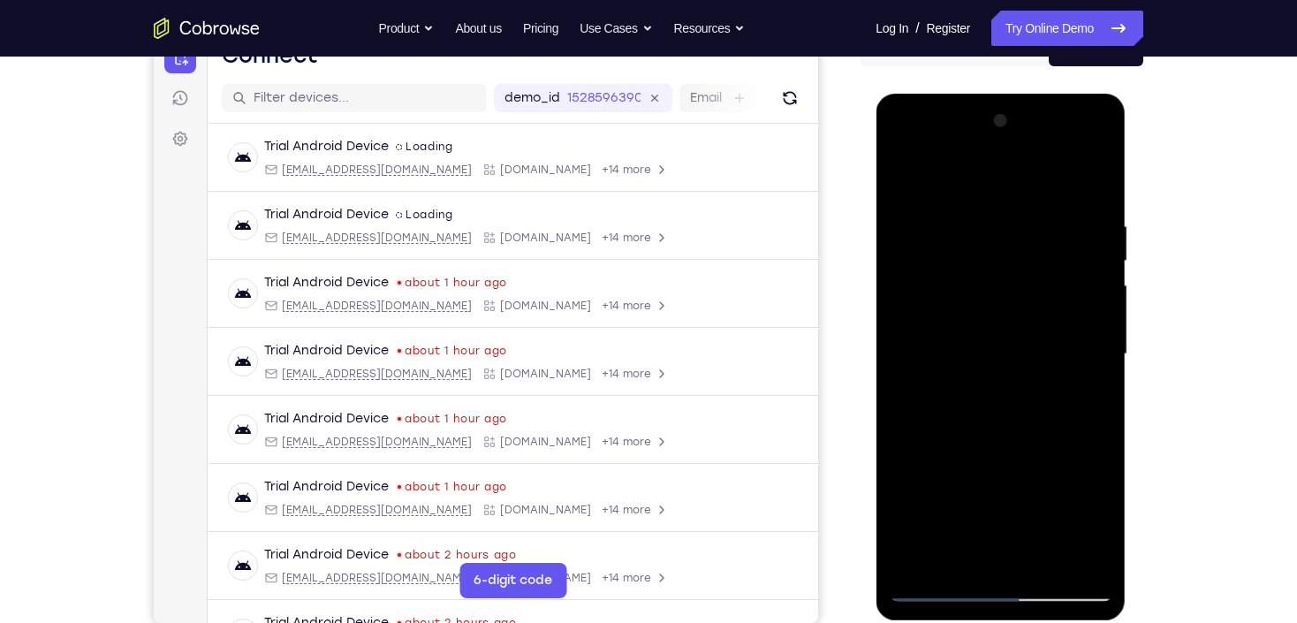
click at [1012, 225] on div at bounding box center [1000, 354] width 223 height 495
drag, startPoint x: 997, startPoint y: 382, endPoint x: 1005, endPoint y: 255, distance: 126.6
click at [1005, 255] on div at bounding box center [1000, 354] width 223 height 495
drag, startPoint x: 981, startPoint y: 365, endPoint x: 986, endPoint y: 212, distance: 152.9
click at [986, 212] on div at bounding box center [1000, 354] width 223 height 495
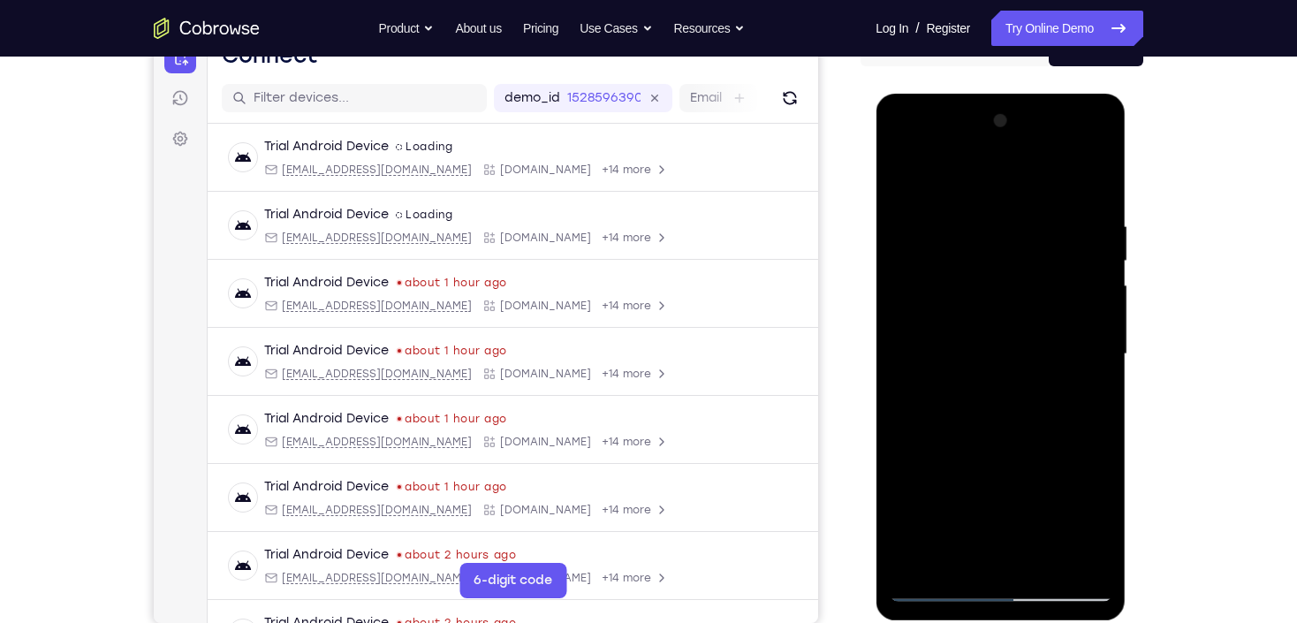
drag, startPoint x: 1000, startPoint y: 482, endPoint x: 1017, endPoint y: 233, distance: 249.7
click at [1017, 233] on div at bounding box center [1000, 354] width 223 height 495
drag, startPoint x: 1016, startPoint y: 392, endPoint x: 1028, endPoint y: 121, distance: 271.5
click at [1028, 121] on div at bounding box center [1000, 354] width 223 height 495
drag, startPoint x: 995, startPoint y: 500, endPoint x: 995, endPoint y: 104, distance: 395.8
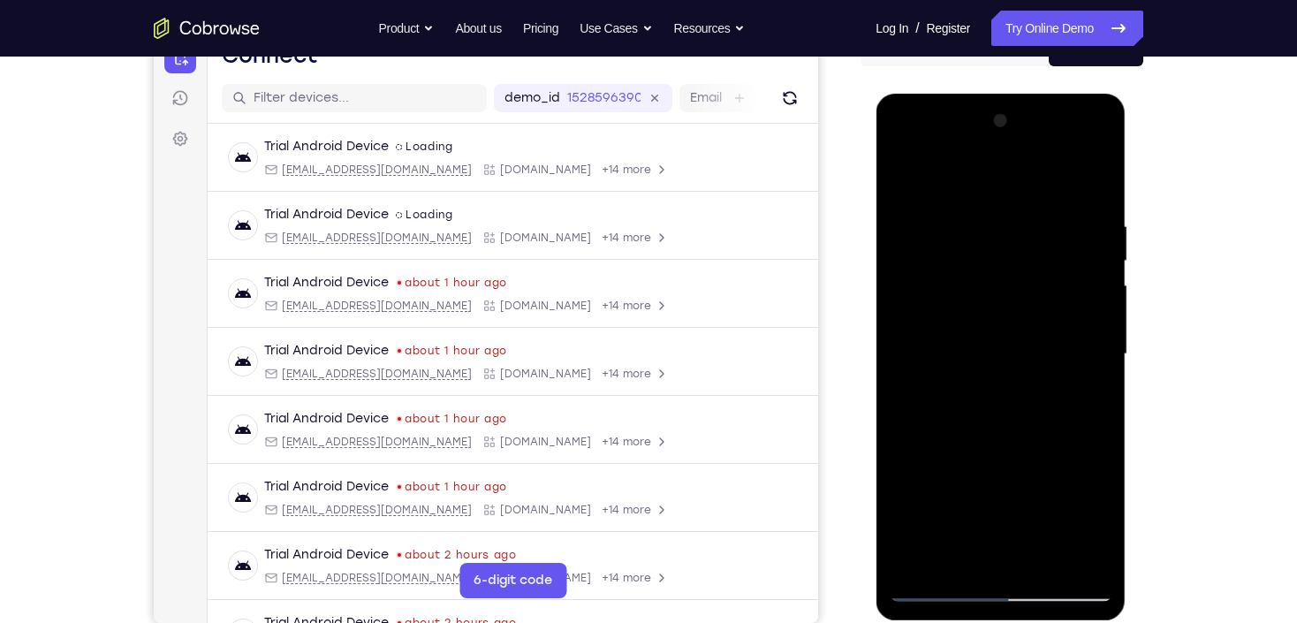
click at [995, 104] on div at bounding box center [1000, 357] width 250 height 527
drag, startPoint x: 1038, startPoint y: 472, endPoint x: 1049, endPoint y: 175, distance: 297.0
click at [1049, 156] on div at bounding box center [1000, 354] width 223 height 495
drag, startPoint x: 1042, startPoint y: 442, endPoint x: 1036, endPoint y: 95, distance: 346.3
click at [1036, 95] on div at bounding box center [1000, 357] width 250 height 527
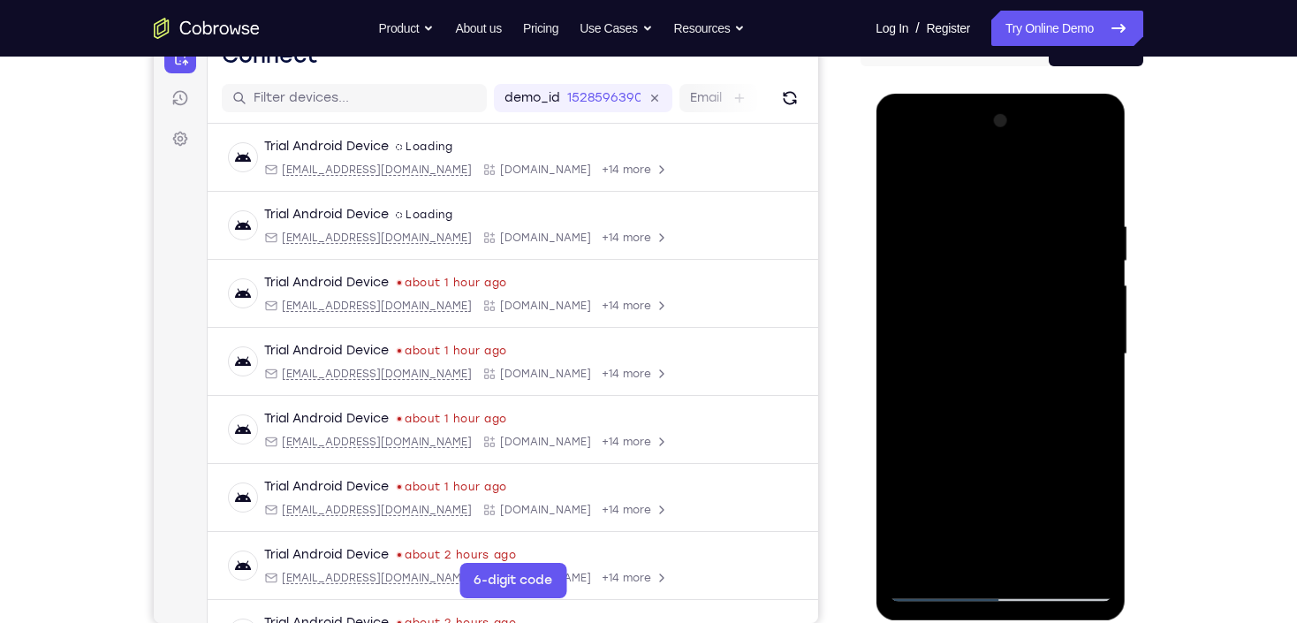
drag, startPoint x: 999, startPoint y: 458, endPoint x: 1016, endPoint y: 181, distance: 277.0
click at [1016, 182] on div at bounding box center [1000, 354] width 223 height 495
drag, startPoint x: 1002, startPoint y: 470, endPoint x: 1024, endPoint y: 201, distance: 270.4
click at [1024, 201] on div at bounding box center [1000, 354] width 223 height 495
drag, startPoint x: 994, startPoint y: 389, endPoint x: 1019, endPoint y: 188, distance: 202.2
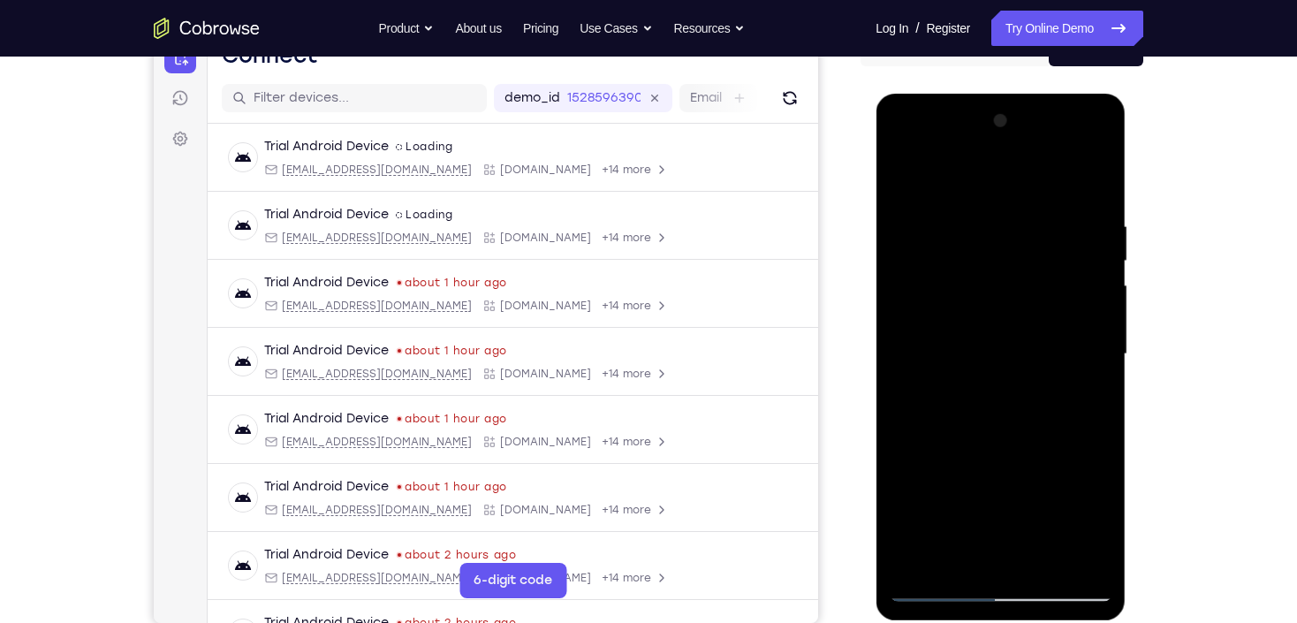
click at [1019, 189] on div at bounding box center [1000, 354] width 223 height 495
drag, startPoint x: 989, startPoint y: 489, endPoint x: 996, endPoint y: 158, distance: 330.5
click at [996, 158] on div at bounding box center [1000, 354] width 223 height 495
drag, startPoint x: 1006, startPoint y: 424, endPoint x: 1017, endPoint y: 156, distance: 267.9
click at [1017, 159] on div at bounding box center [1000, 354] width 223 height 495
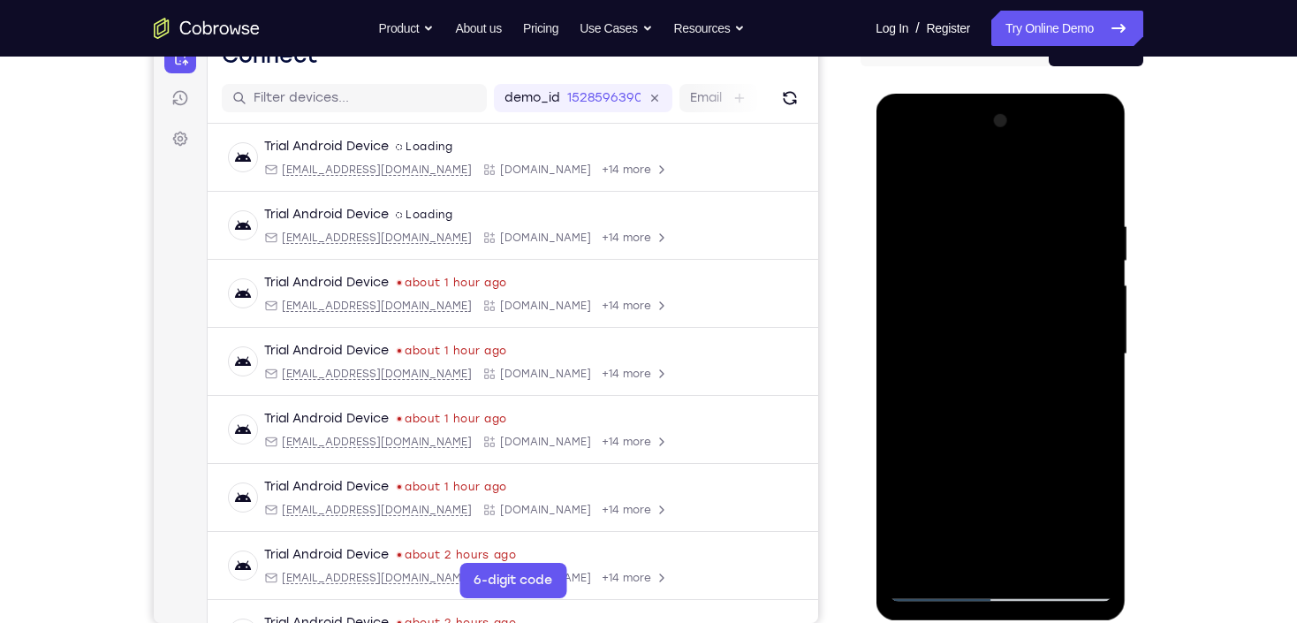
drag, startPoint x: 999, startPoint y: 400, endPoint x: 1003, endPoint y: 173, distance: 227.1
click at [1003, 173] on div at bounding box center [1000, 354] width 223 height 495
drag, startPoint x: 1019, startPoint y: 487, endPoint x: 1001, endPoint y: 130, distance: 357.4
click at [1004, 137] on div at bounding box center [1000, 354] width 223 height 495
drag, startPoint x: 1010, startPoint y: 481, endPoint x: 1025, endPoint y: 154, distance: 327.2
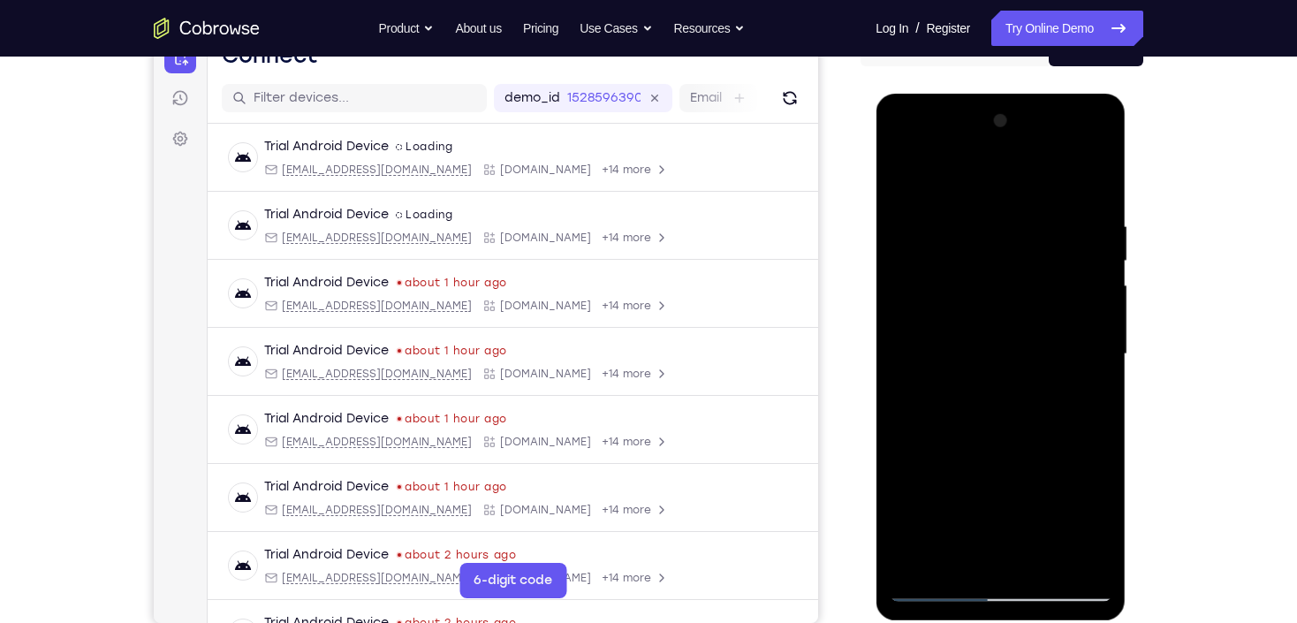
click at [1025, 154] on div at bounding box center [1000, 354] width 223 height 495
click at [957, 563] on div at bounding box center [1000, 354] width 223 height 495
click at [977, 175] on div at bounding box center [1000, 354] width 223 height 495
drag, startPoint x: 977, startPoint y: 204, endPoint x: 989, endPoint y: 327, distance: 123.3
click at [989, 327] on div at bounding box center [1000, 354] width 223 height 495
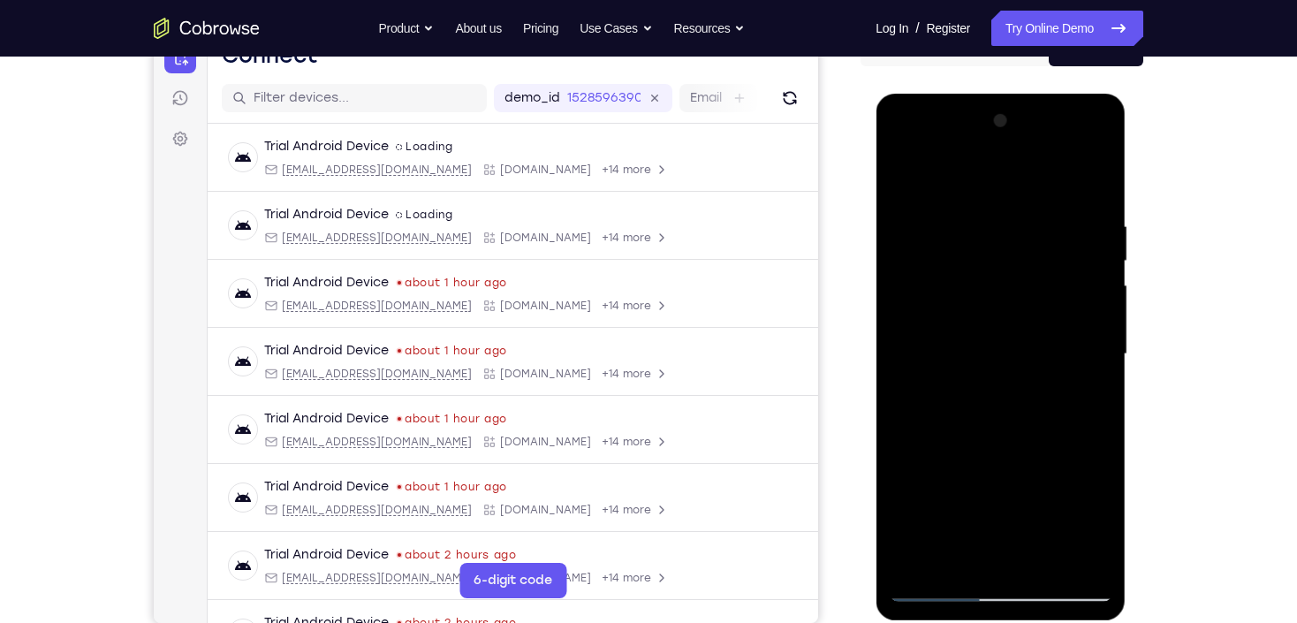
click at [979, 240] on div at bounding box center [1000, 354] width 223 height 495
click at [1052, 241] on div at bounding box center [1000, 354] width 223 height 495
click at [1005, 448] on div at bounding box center [1000, 354] width 223 height 495
click at [1004, 297] on div at bounding box center [1000, 354] width 223 height 495
click at [1059, 237] on div at bounding box center [1000, 354] width 223 height 495
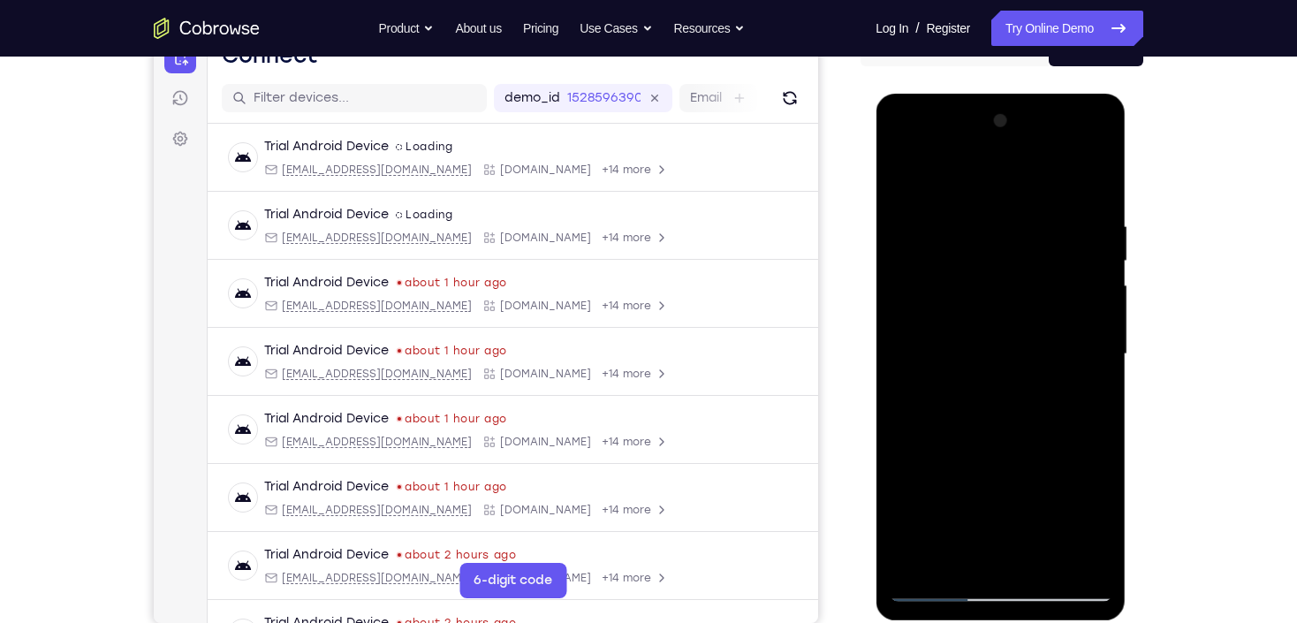
click at [910, 181] on div at bounding box center [1000, 354] width 223 height 495
drag, startPoint x: 999, startPoint y: 472, endPoint x: 1001, endPoint y: 269, distance: 202.3
click at [1001, 271] on div at bounding box center [1000, 354] width 223 height 495
click at [992, 203] on div at bounding box center [1000, 354] width 223 height 495
drag, startPoint x: 982, startPoint y: 519, endPoint x: 995, endPoint y: 226, distance: 293.6
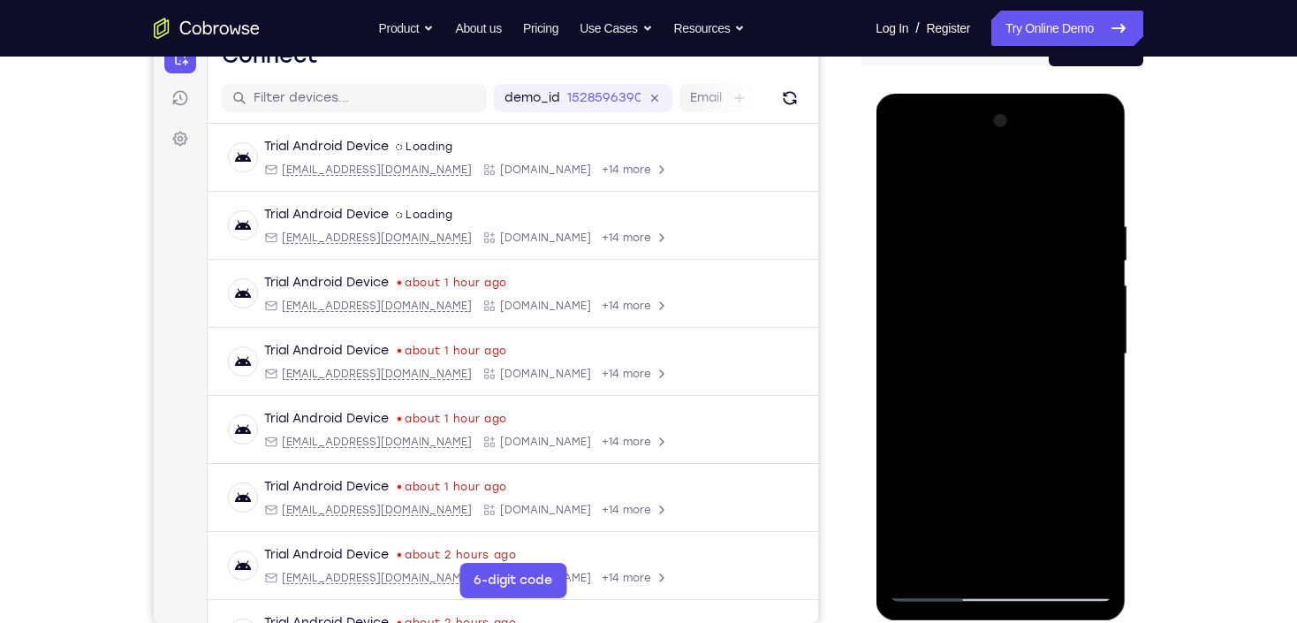
click at [995, 229] on div at bounding box center [1000, 354] width 223 height 495
drag, startPoint x: 989, startPoint y: 531, endPoint x: 998, endPoint y: 423, distance: 108.2
click at [998, 423] on div at bounding box center [1000, 354] width 223 height 495
click at [969, 338] on div at bounding box center [1000, 354] width 223 height 495
click at [902, 184] on div at bounding box center [1000, 354] width 223 height 495
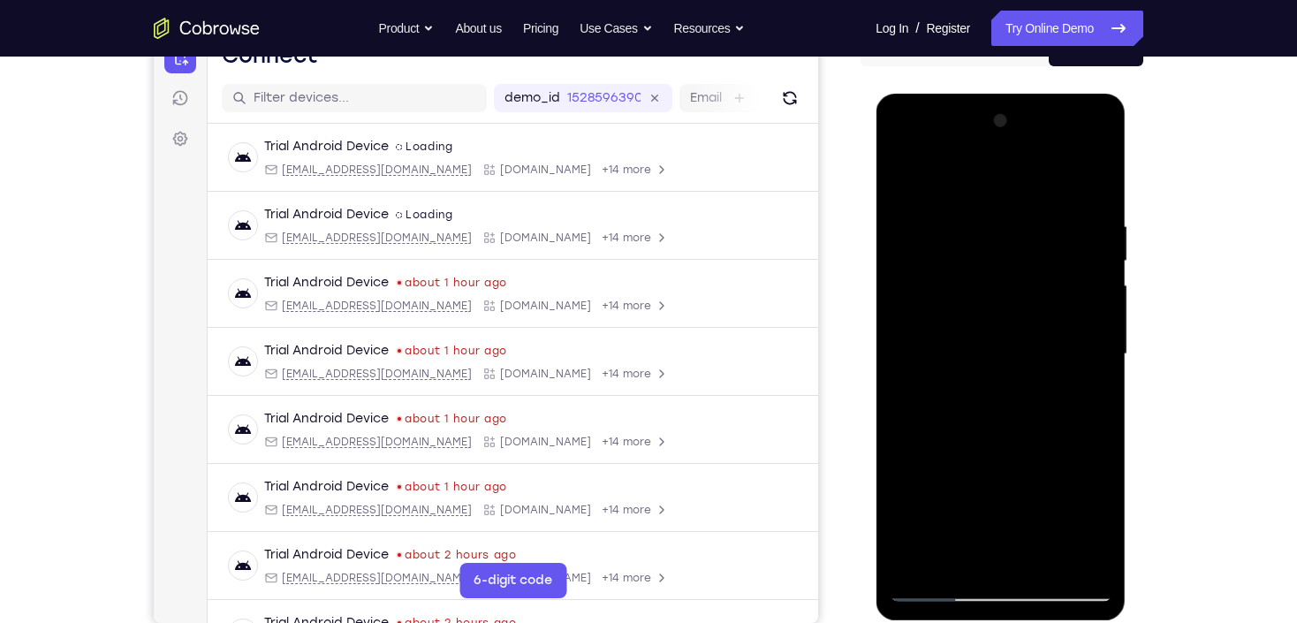
drag, startPoint x: 977, startPoint y: 346, endPoint x: 966, endPoint y: 469, distance: 123.3
click at [966, 469] on div at bounding box center [1000, 354] width 223 height 495
click at [972, 408] on div at bounding box center [1000, 354] width 223 height 495
drag, startPoint x: 969, startPoint y: 240, endPoint x: 975, endPoint y: 508, distance: 267.8
click at [975, 508] on div at bounding box center [1000, 354] width 223 height 495
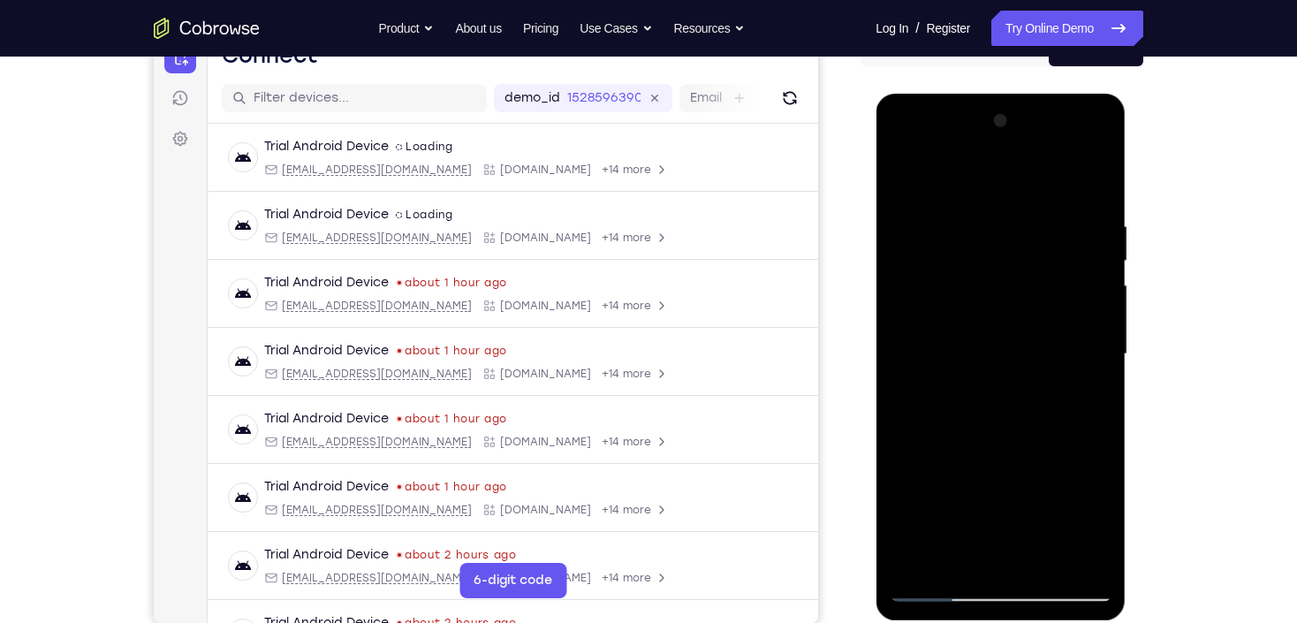
drag, startPoint x: 1010, startPoint y: 264, endPoint x: 1002, endPoint y: 521, distance: 257.2
click at [1014, 530] on div at bounding box center [1000, 354] width 223 height 495
drag, startPoint x: 980, startPoint y: 206, endPoint x: 989, endPoint y: 401, distance: 195.4
click at [989, 401] on div at bounding box center [1000, 354] width 223 height 495
click at [904, 264] on div at bounding box center [1000, 354] width 223 height 495
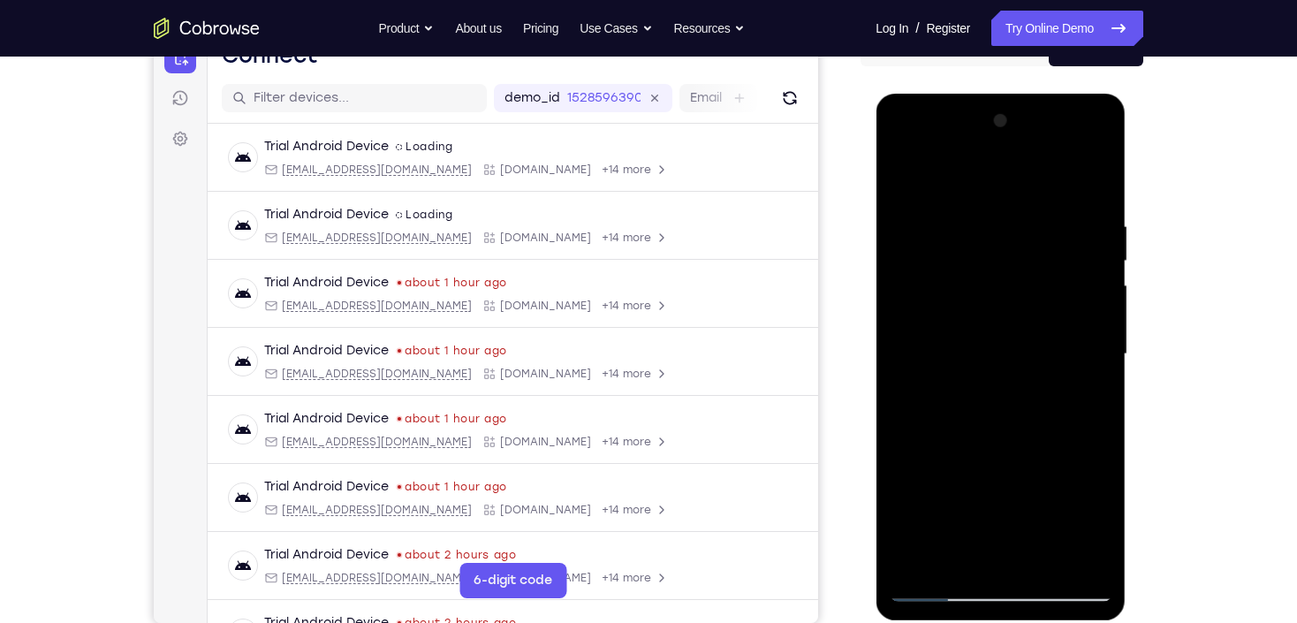
drag, startPoint x: 1024, startPoint y: 480, endPoint x: 1029, endPoint y: 273, distance: 206.8
click at [1029, 273] on div at bounding box center [1000, 354] width 223 height 495
click at [918, 271] on div at bounding box center [1000, 354] width 223 height 495
click at [1091, 257] on div at bounding box center [1000, 354] width 223 height 495
click at [1100, 257] on div at bounding box center [1000, 354] width 223 height 495
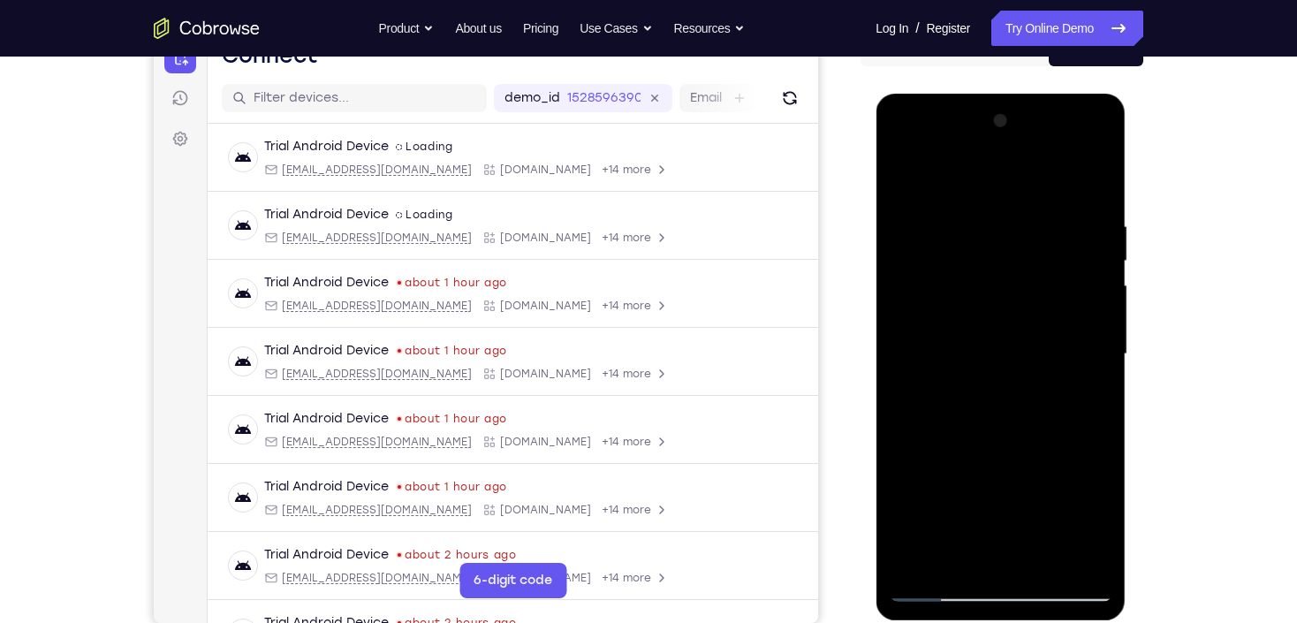
click at [1103, 261] on div at bounding box center [1000, 354] width 223 height 495
drag, startPoint x: 1017, startPoint y: 246, endPoint x: 1042, endPoint y: 415, distance: 170.7
click at [1042, 415] on div at bounding box center [1000, 354] width 223 height 495
click at [1099, 355] on div at bounding box center [1000, 354] width 223 height 495
click at [921, 565] on div at bounding box center [1000, 354] width 223 height 495
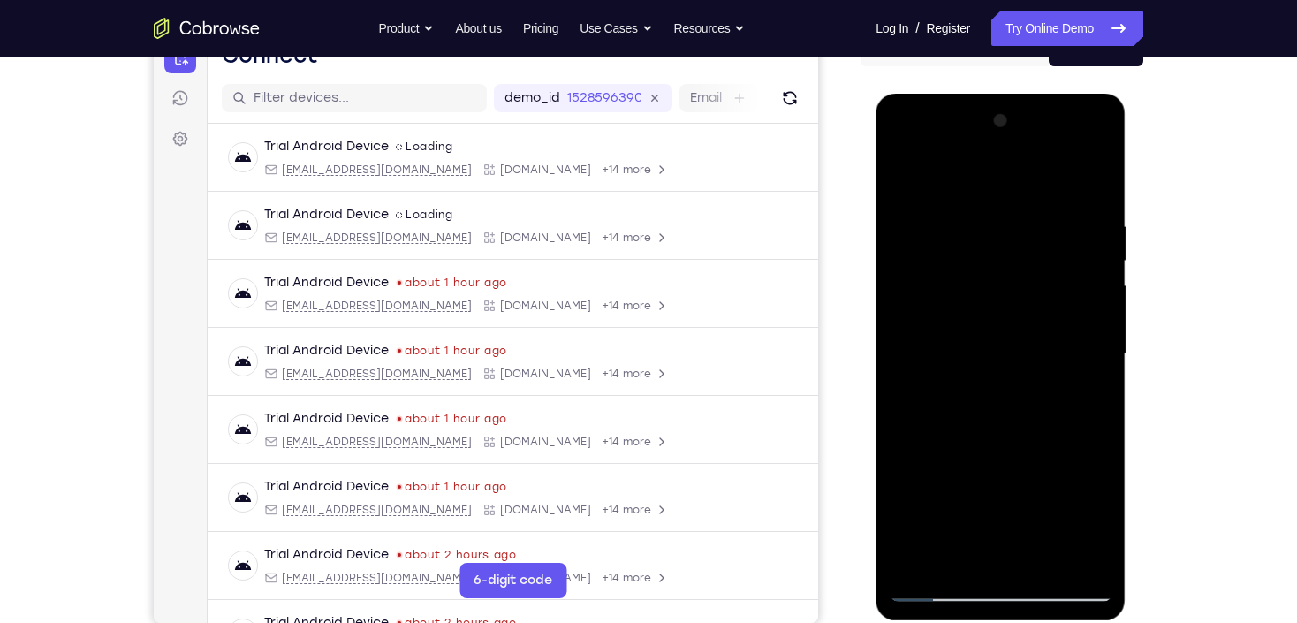
click at [1098, 174] on div at bounding box center [1000, 354] width 223 height 495
drag, startPoint x: 985, startPoint y: 425, endPoint x: 1003, endPoint y: 233, distance: 192.5
click at [1003, 233] on div at bounding box center [1000, 354] width 223 height 495
drag, startPoint x: 989, startPoint y: 416, endPoint x: 1013, endPoint y: 231, distance: 187.2
click at [1013, 231] on div at bounding box center [1000, 354] width 223 height 495
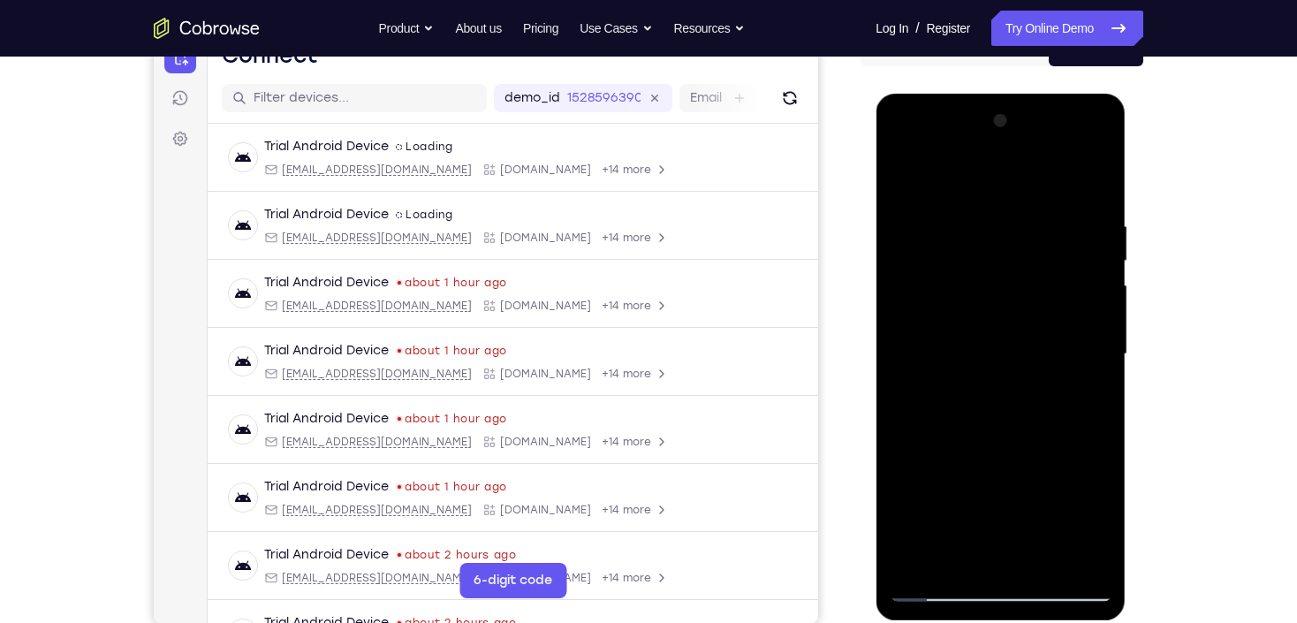
click at [952, 364] on div at bounding box center [1000, 354] width 223 height 495
click at [939, 373] on div at bounding box center [1000, 354] width 223 height 495
click at [1095, 314] on div at bounding box center [1000, 354] width 223 height 495
click at [1103, 313] on div at bounding box center [1000, 354] width 223 height 495
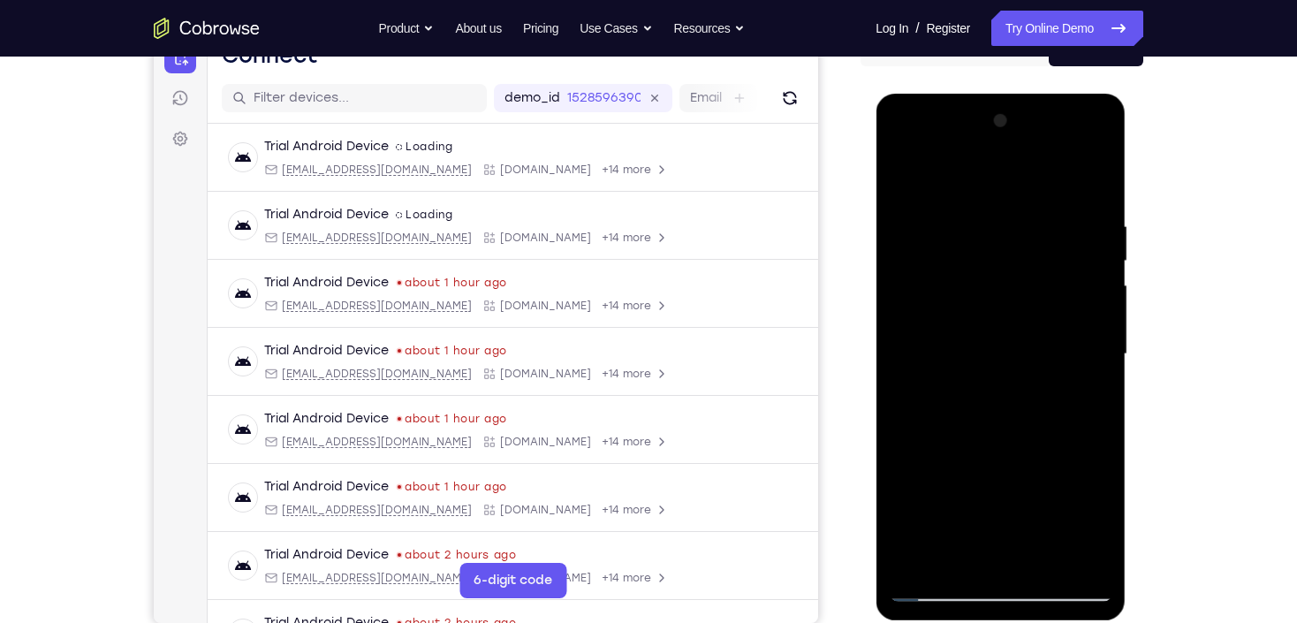
click at [904, 177] on div at bounding box center [1000, 354] width 223 height 495
drag, startPoint x: 1041, startPoint y: 223, endPoint x: 1034, endPoint y: 365, distance: 142.4
click at [1034, 365] on div at bounding box center [1000, 354] width 223 height 495
click at [906, 184] on div at bounding box center [1000, 354] width 223 height 495
click at [932, 596] on div at bounding box center [1000, 354] width 223 height 495
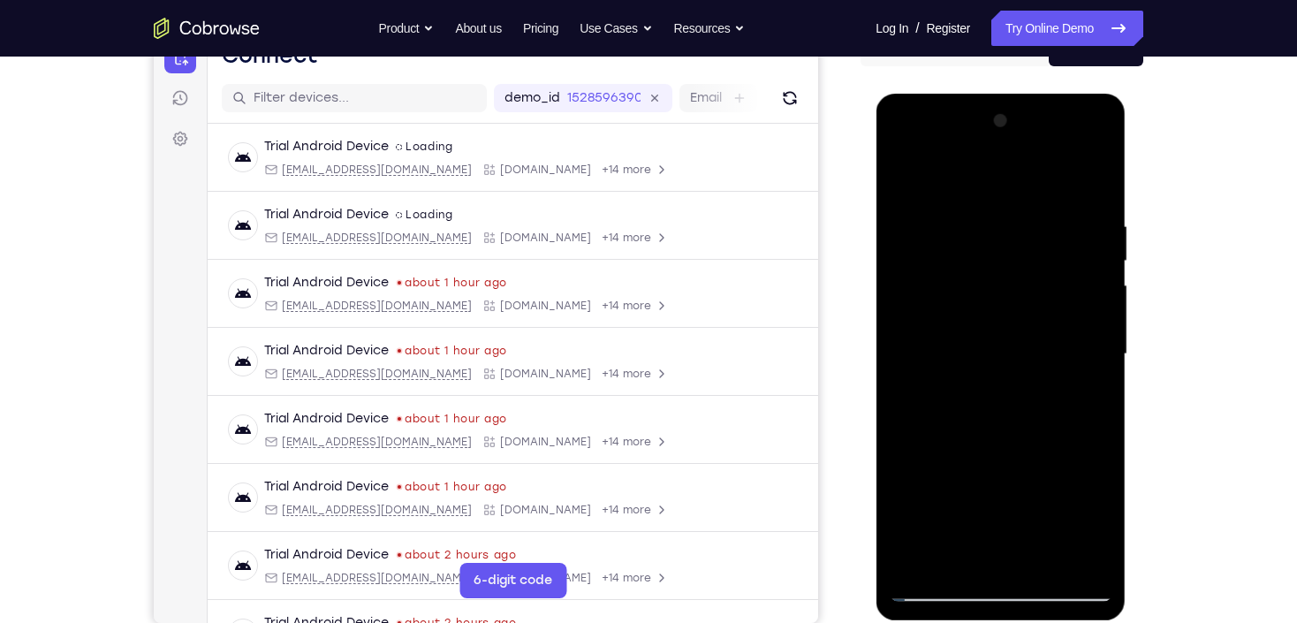
click at [1095, 176] on div at bounding box center [1000, 354] width 223 height 495
drag, startPoint x: 992, startPoint y: 350, endPoint x: 995, endPoint y: 172, distance: 177.6
click at [995, 173] on div at bounding box center [1000, 354] width 223 height 495
click at [976, 459] on div at bounding box center [1000, 354] width 223 height 495
drag, startPoint x: 1035, startPoint y: 329, endPoint x: 1038, endPoint y: 427, distance: 98.1
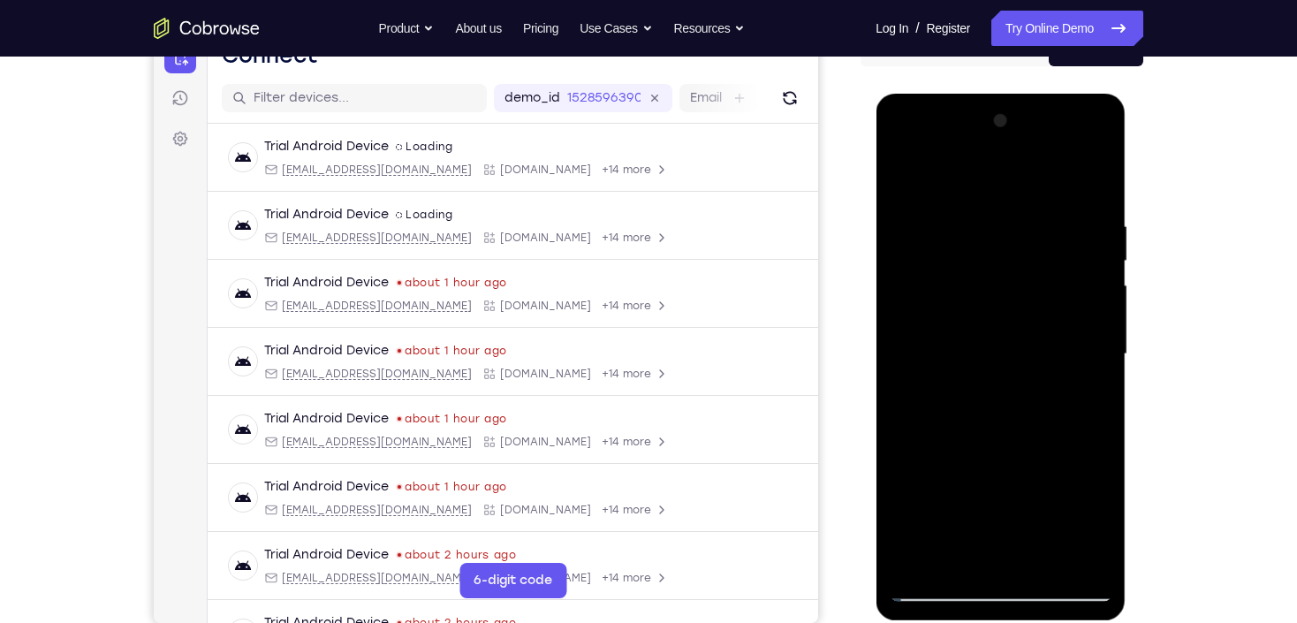
click at [1038, 427] on div at bounding box center [1000, 354] width 223 height 495
drag, startPoint x: 1050, startPoint y: 208, endPoint x: 1054, endPoint y: 371, distance: 162.6
click at [1054, 368] on div at bounding box center [1000, 354] width 223 height 495
click at [1054, 235] on div at bounding box center [1000, 354] width 223 height 495
click at [1049, 238] on div at bounding box center [1000, 354] width 223 height 495
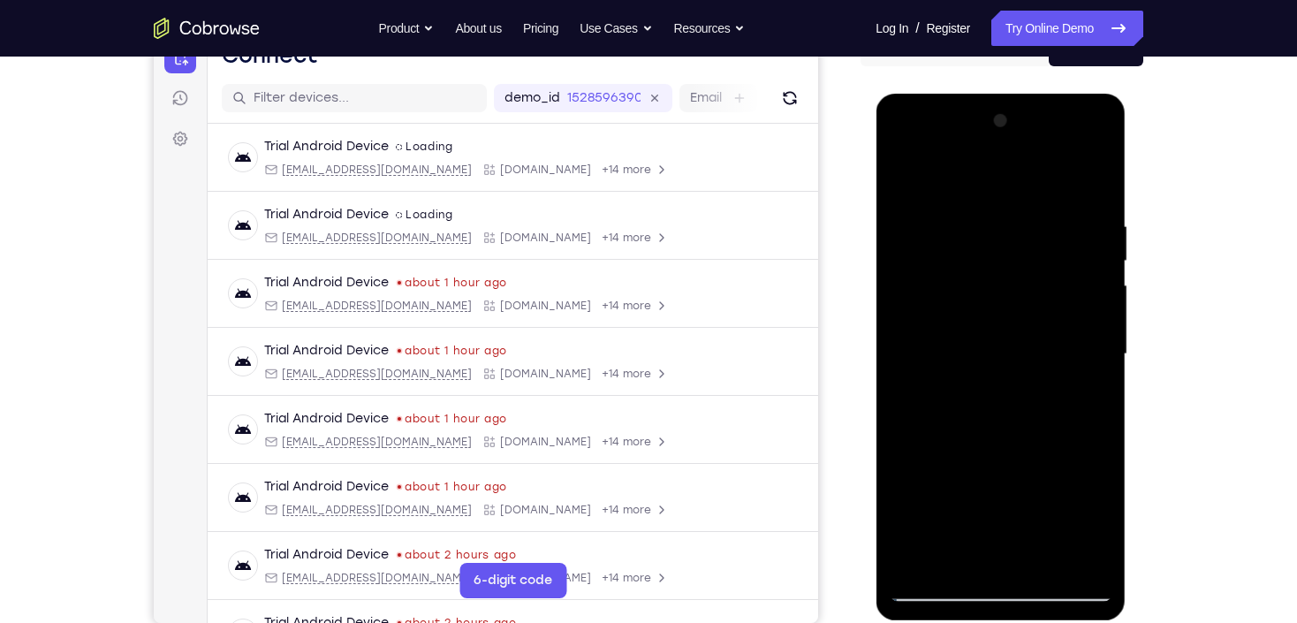
drag, startPoint x: 1017, startPoint y: 235, endPoint x: 1014, endPoint y: 403, distance: 167.9
click at [1013, 401] on div at bounding box center [1000, 354] width 223 height 495
click at [898, 179] on div at bounding box center [1000, 354] width 223 height 495
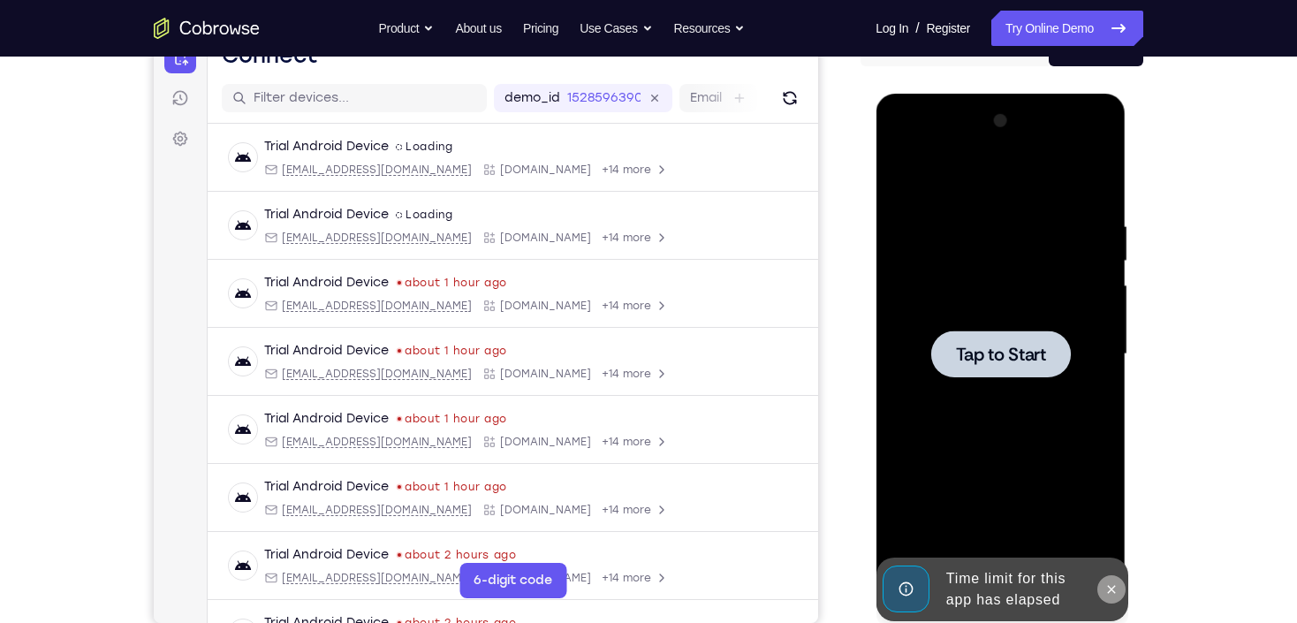
click at [1123, 588] on button at bounding box center [1110, 589] width 28 height 28
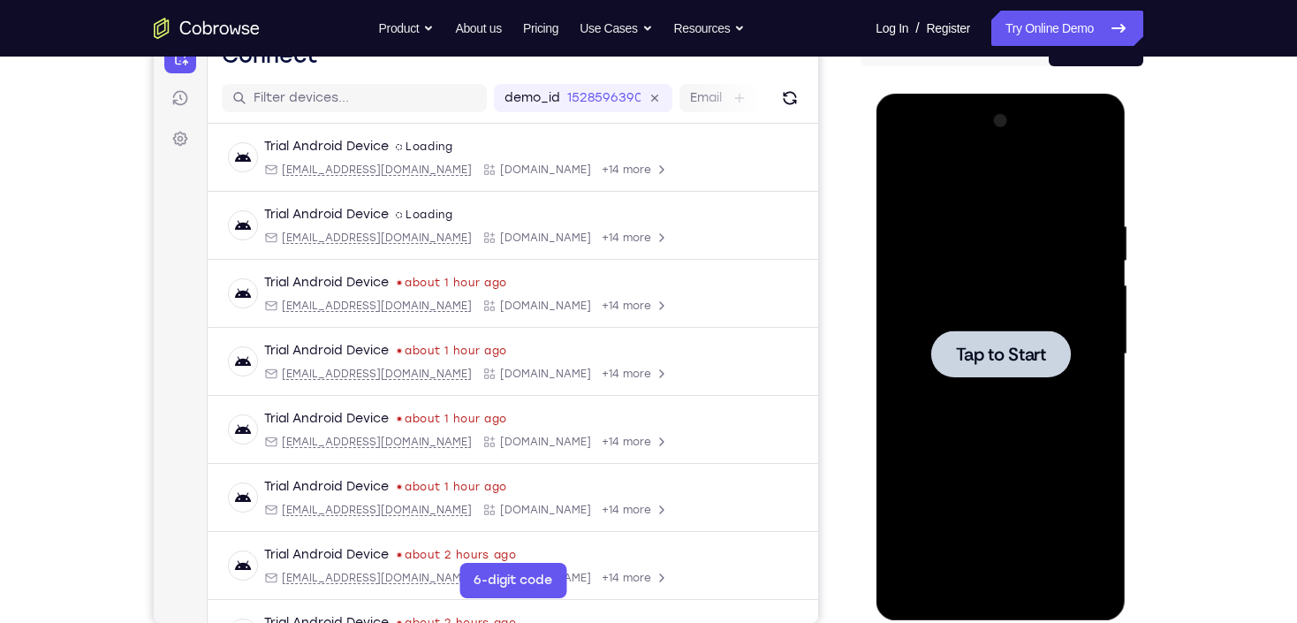
click at [966, 356] on span "Tap to Start" at bounding box center [1000, 354] width 90 height 18
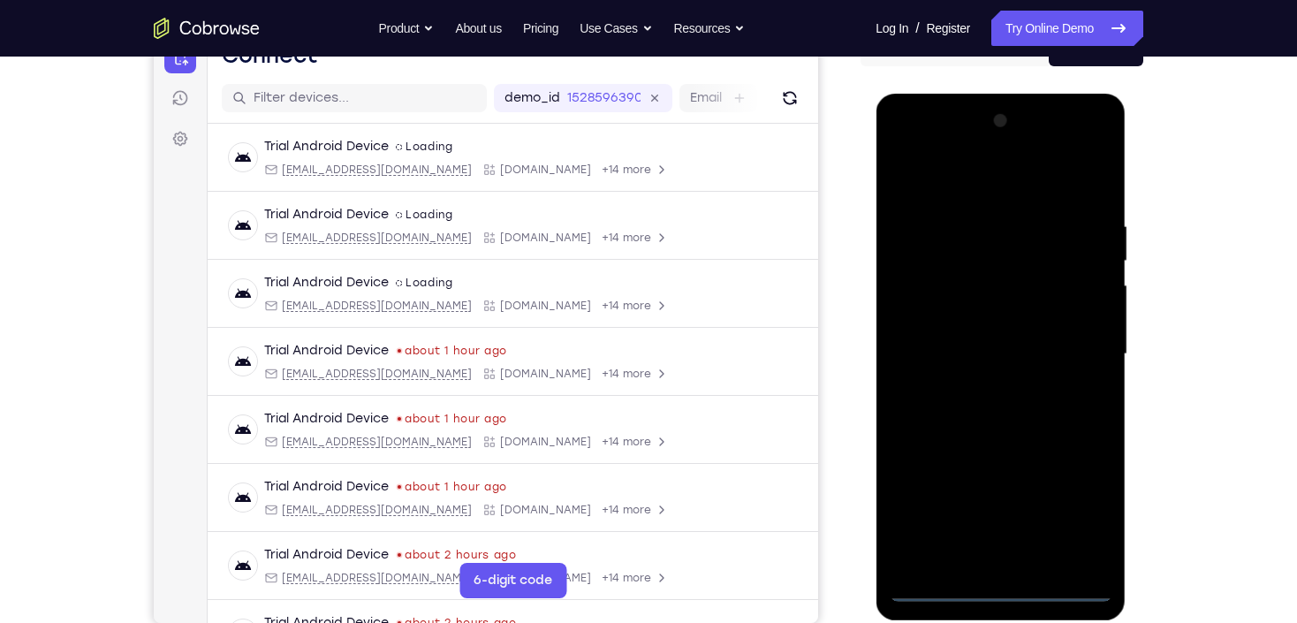
click at [1003, 585] on div at bounding box center [1000, 354] width 223 height 495
click at [1077, 500] on div at bounding box center [1000, 354] width 223 height 495
click at [964, 194] on div at bounding box center [1000, 354] width 223 height 495
click at [1083, 349] on div at bounding box center [1000, 354] width 223 height 495
